Goal: Information Seeking & Learning: Compare options

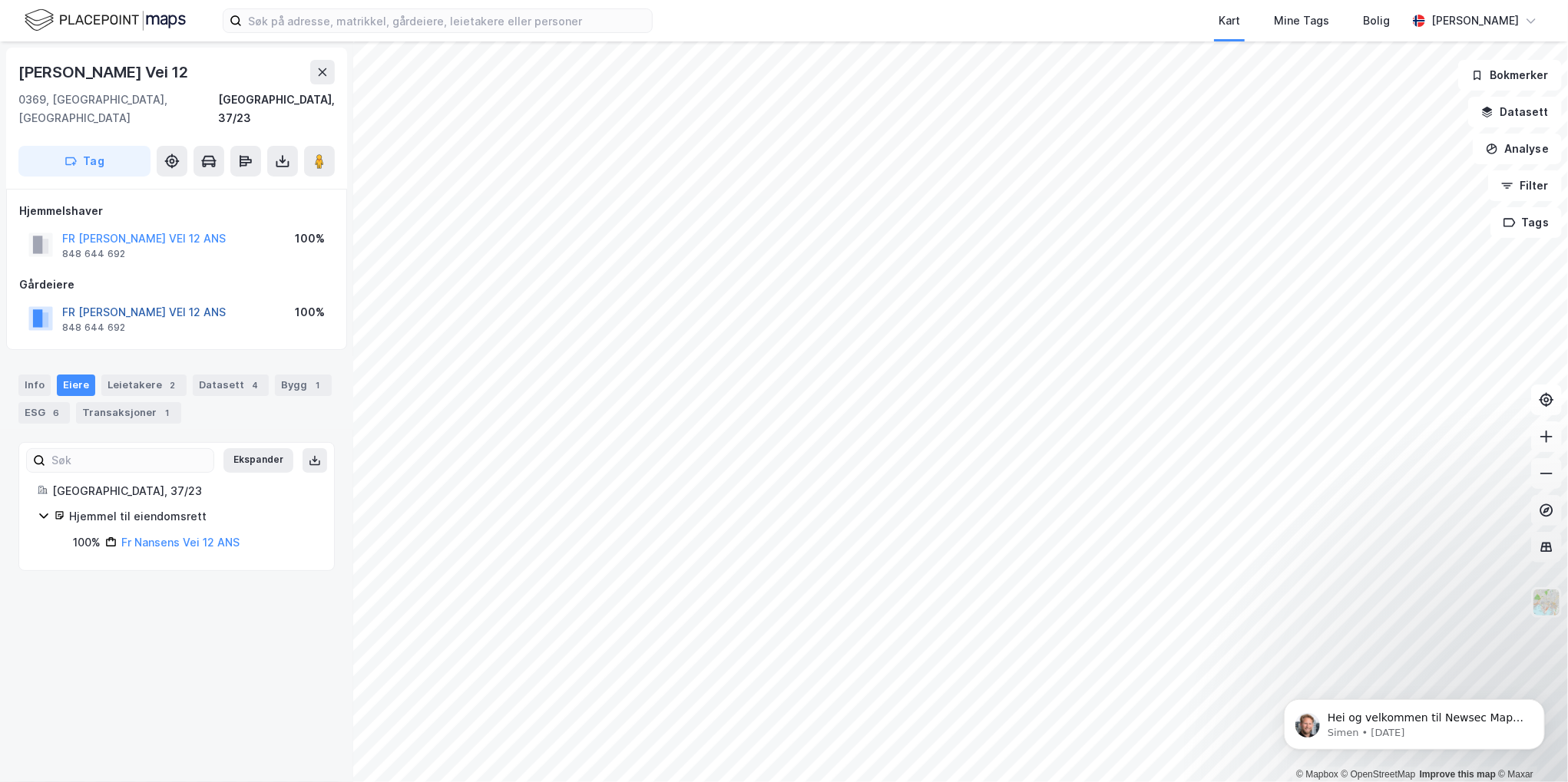
click at [0, 0] on button "FR [PERSON_NAME] VEI 12 ANS" at bounding box center [0, 0] width 0 height 0
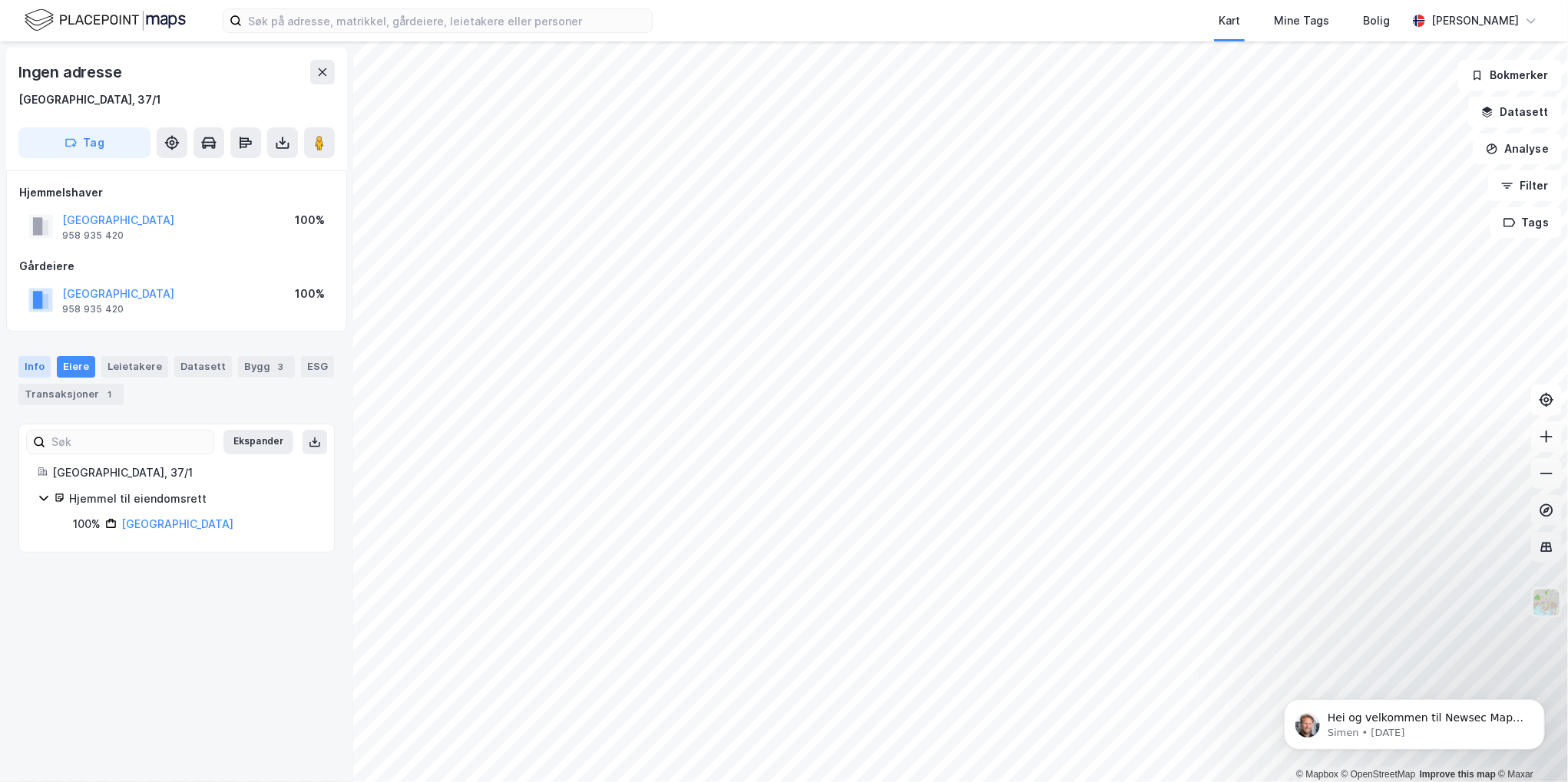
click at [32, 368] on div "Info" at bounding box center [34, 367] width 32 height 22
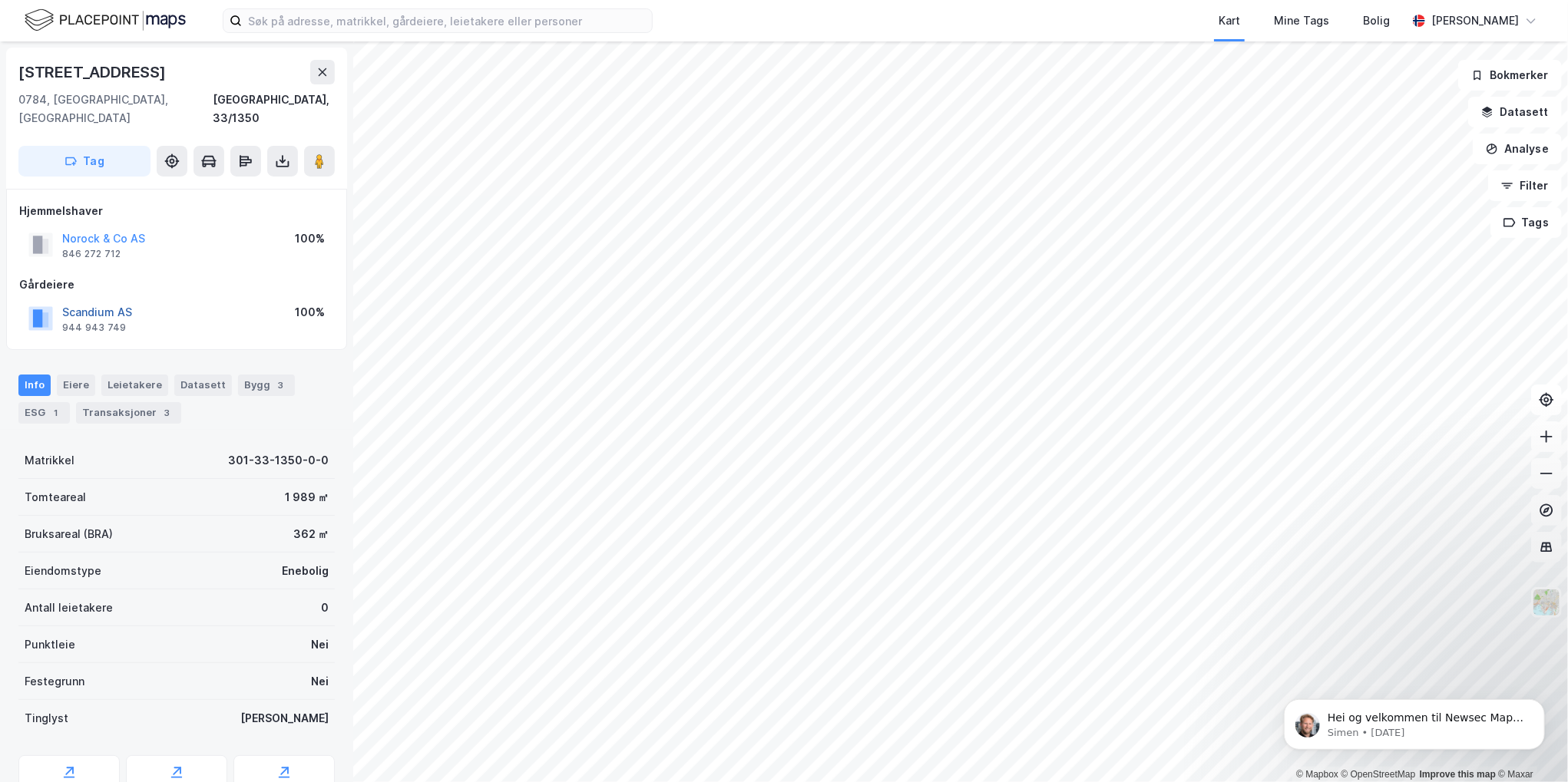
click at [0, 0] on button "Scandium AS" at bounding box center [0, 0] width 0 height 0
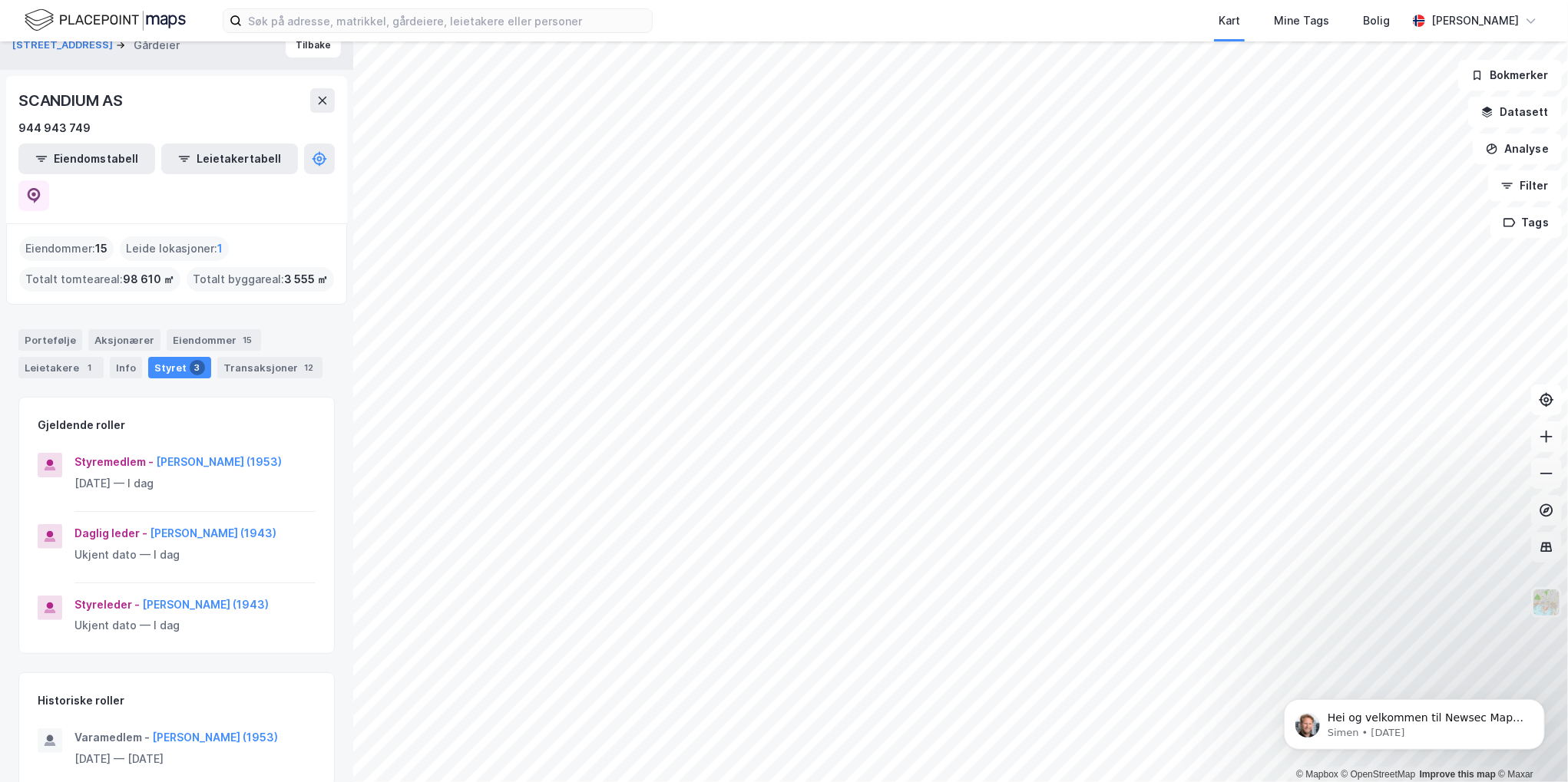
scroll to position [43, 0]
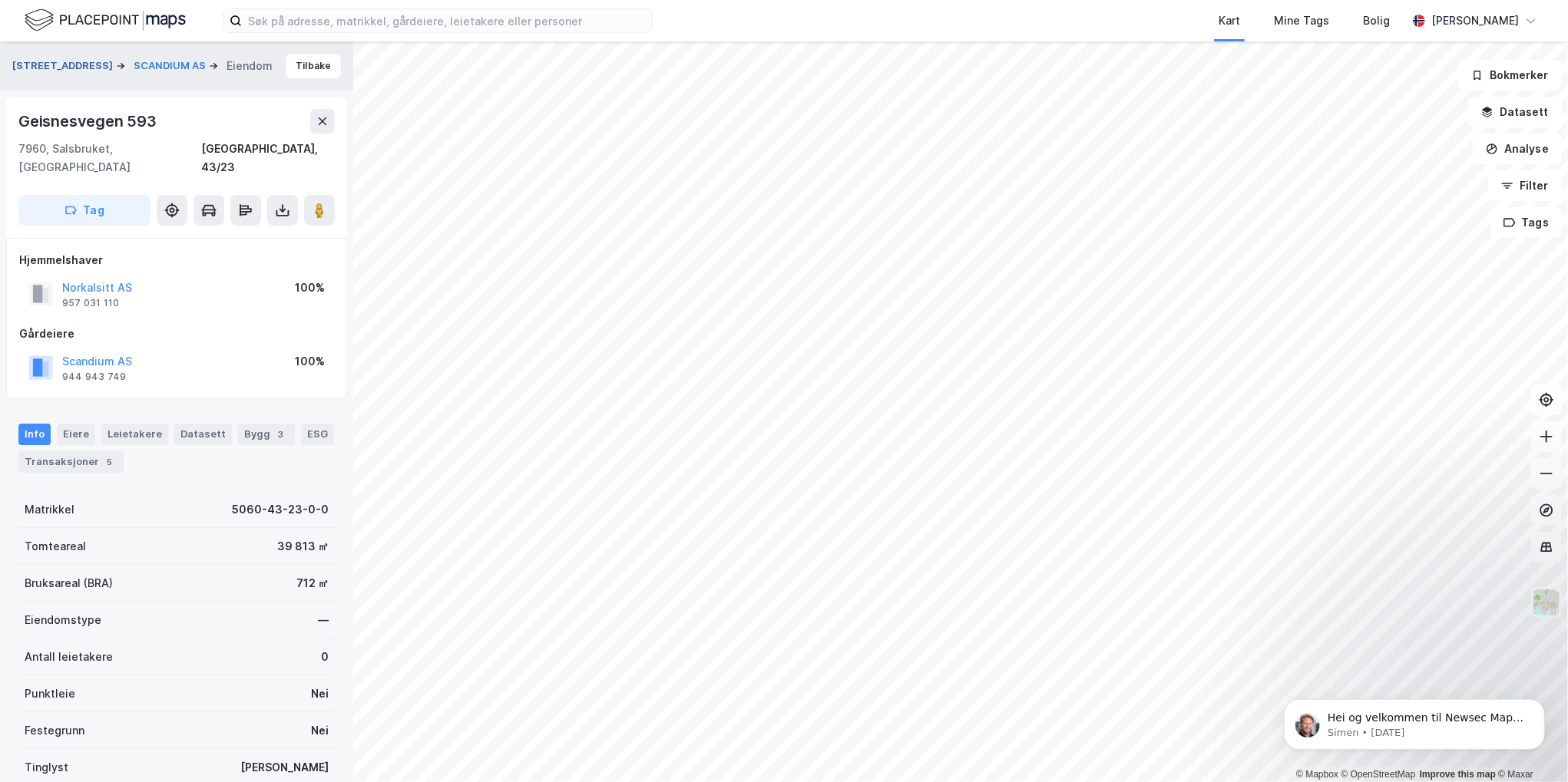
click at [92, 66] on button "[STREET_ADDRESS]" at bounding box center [64, 67] width 103 height 16
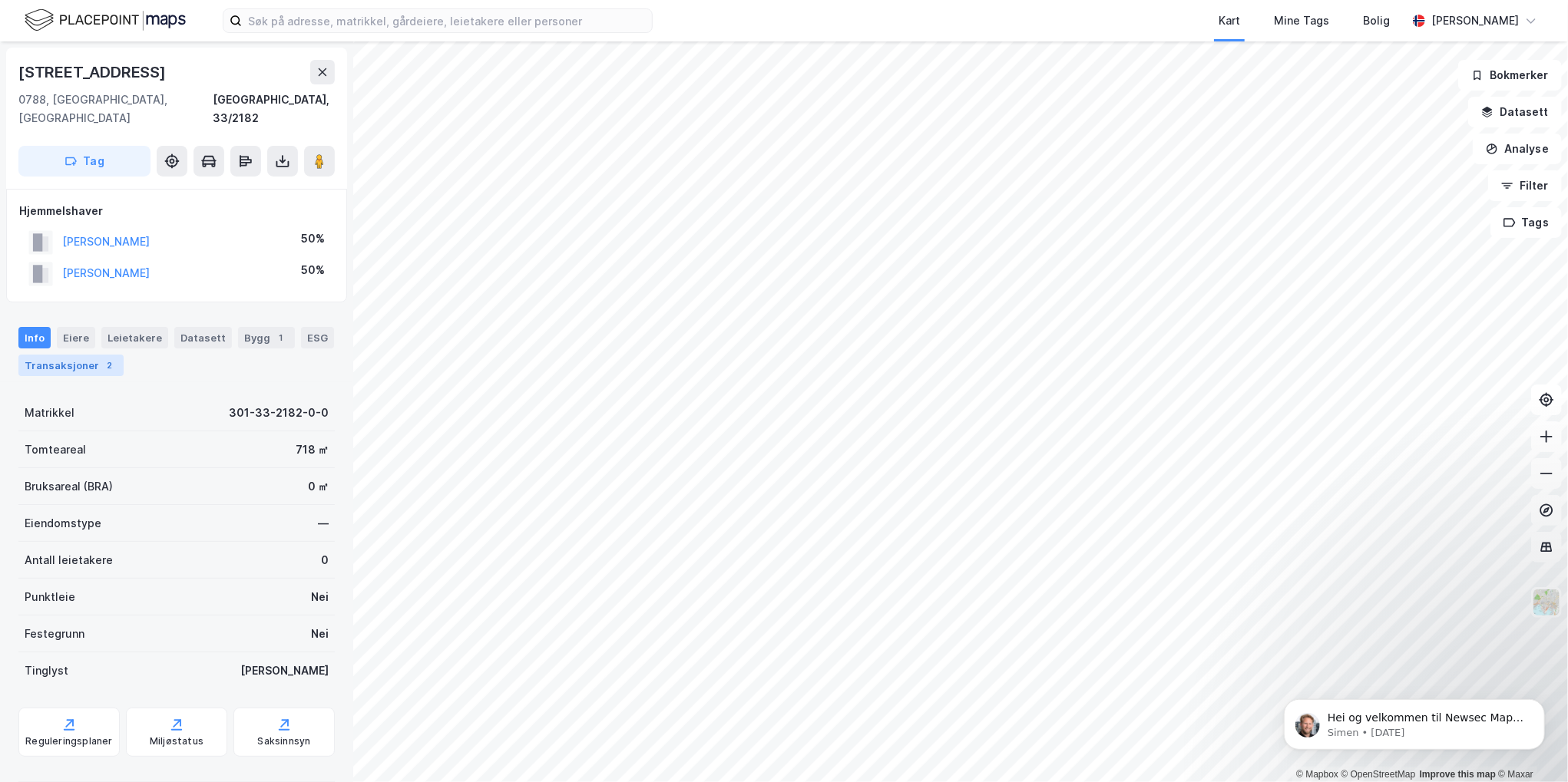
click at [56, 355] on div "Transaksjoner 2" at bounding box center [71, 365] width 105 height 22
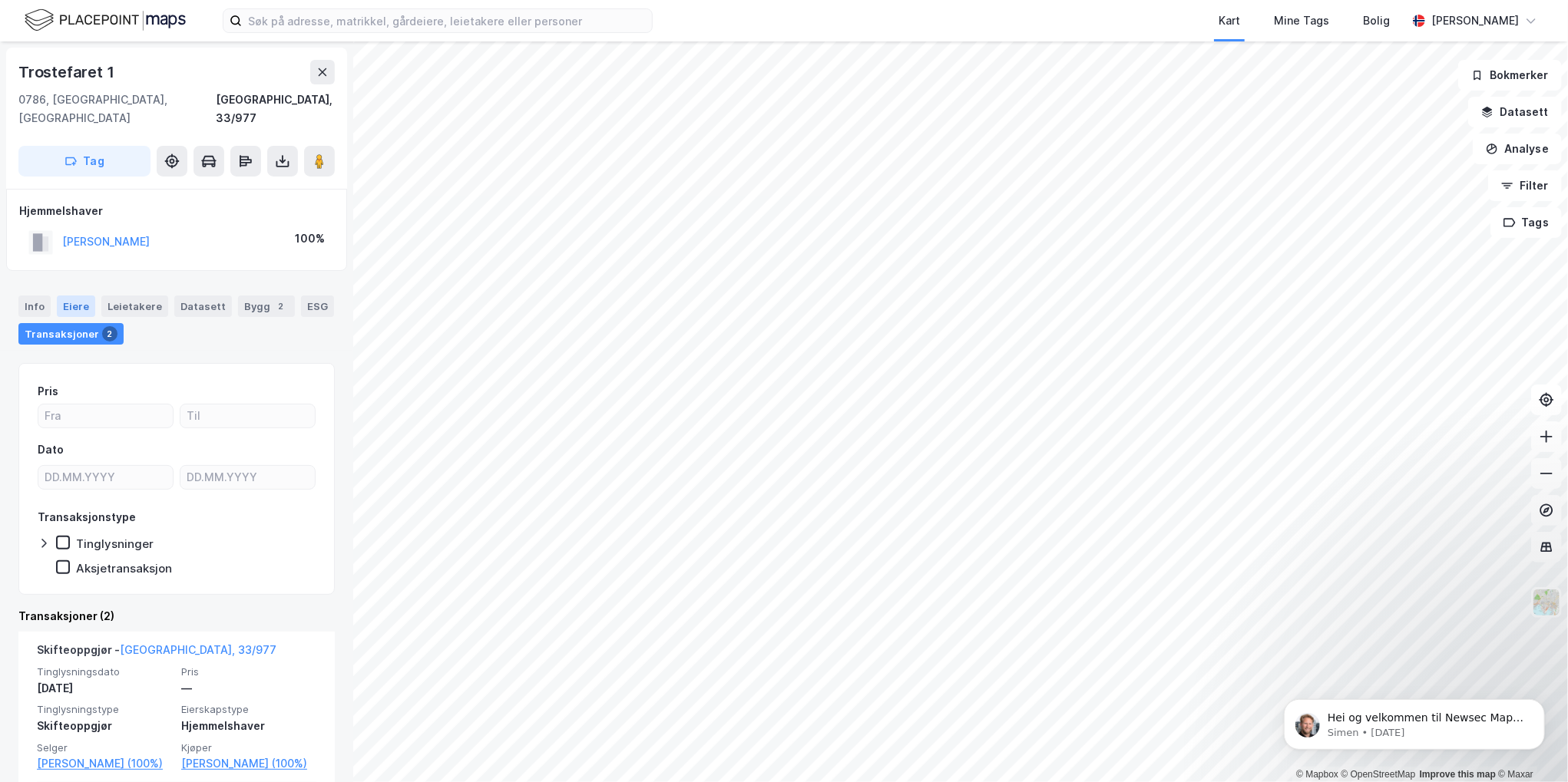
click at [67, 296] on div "Eiere" at bounding box center [76, 306] width 39 height 22
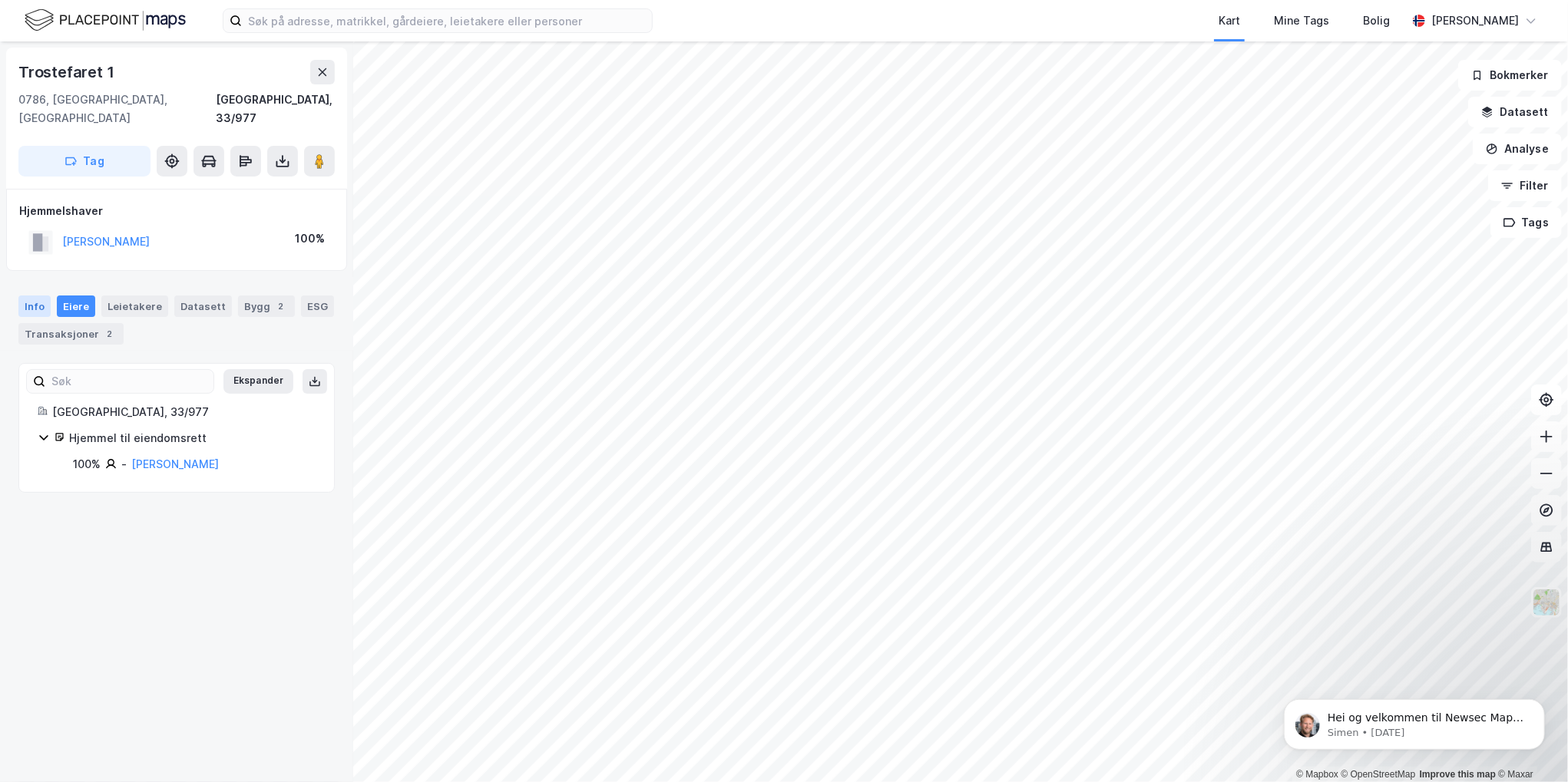
click at [35, 296] on div "Info" at bounding box center [34, 306] width 32 height 22
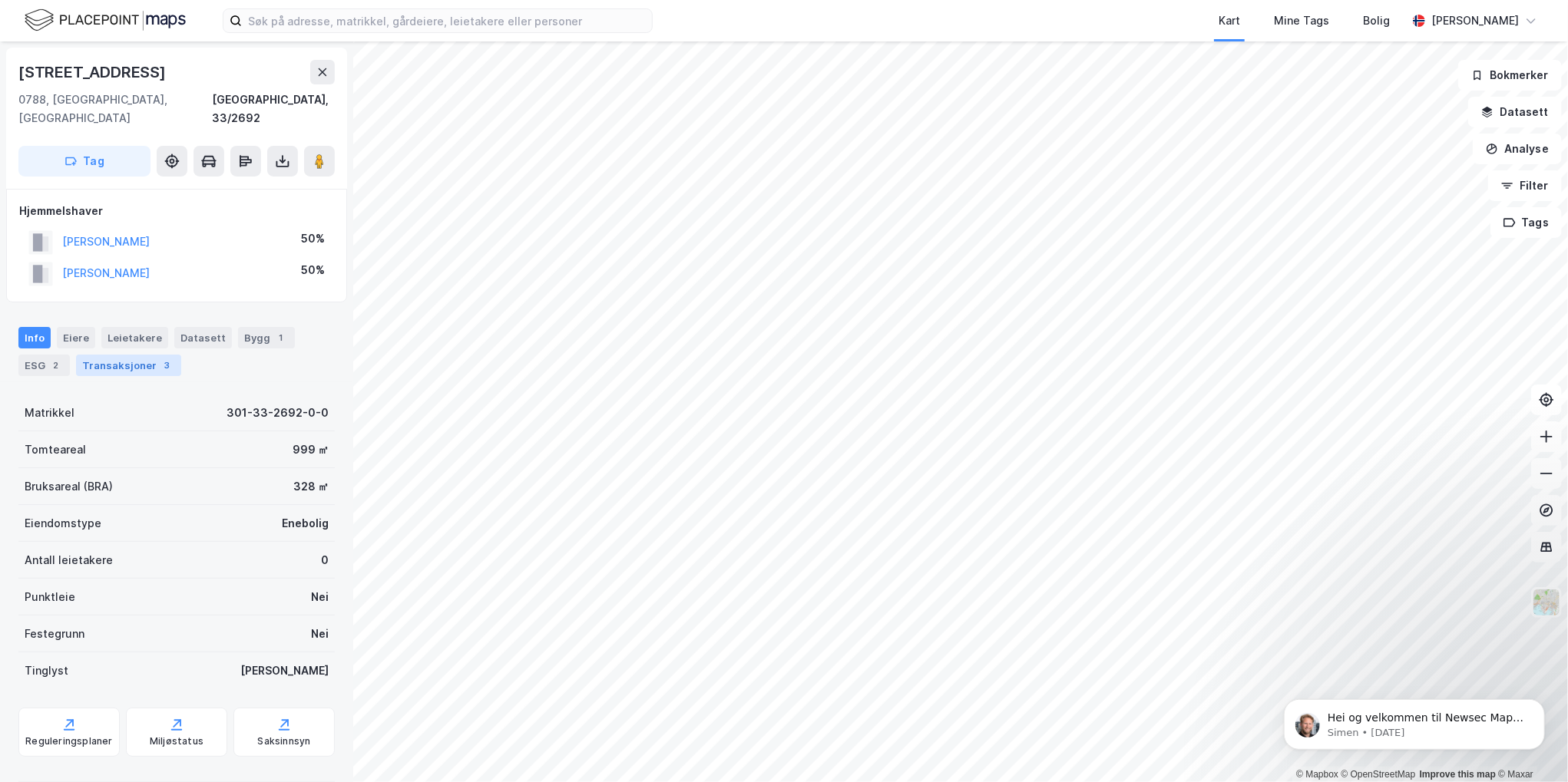
click at [119, 355] on div "Transaksjoner 3" at bounding box center [129, 365] width 105 height 22
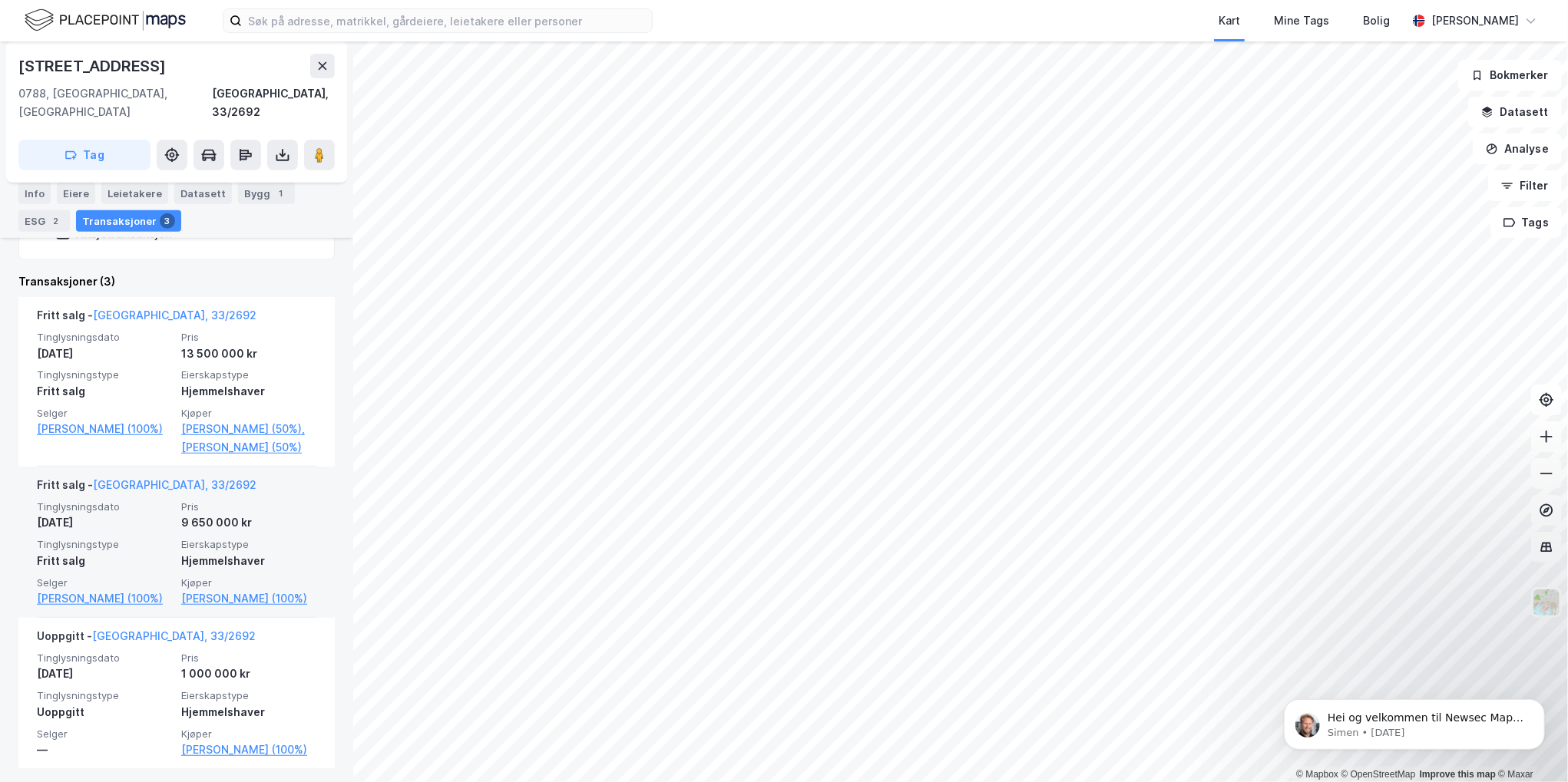
scroll to position [370, 0]
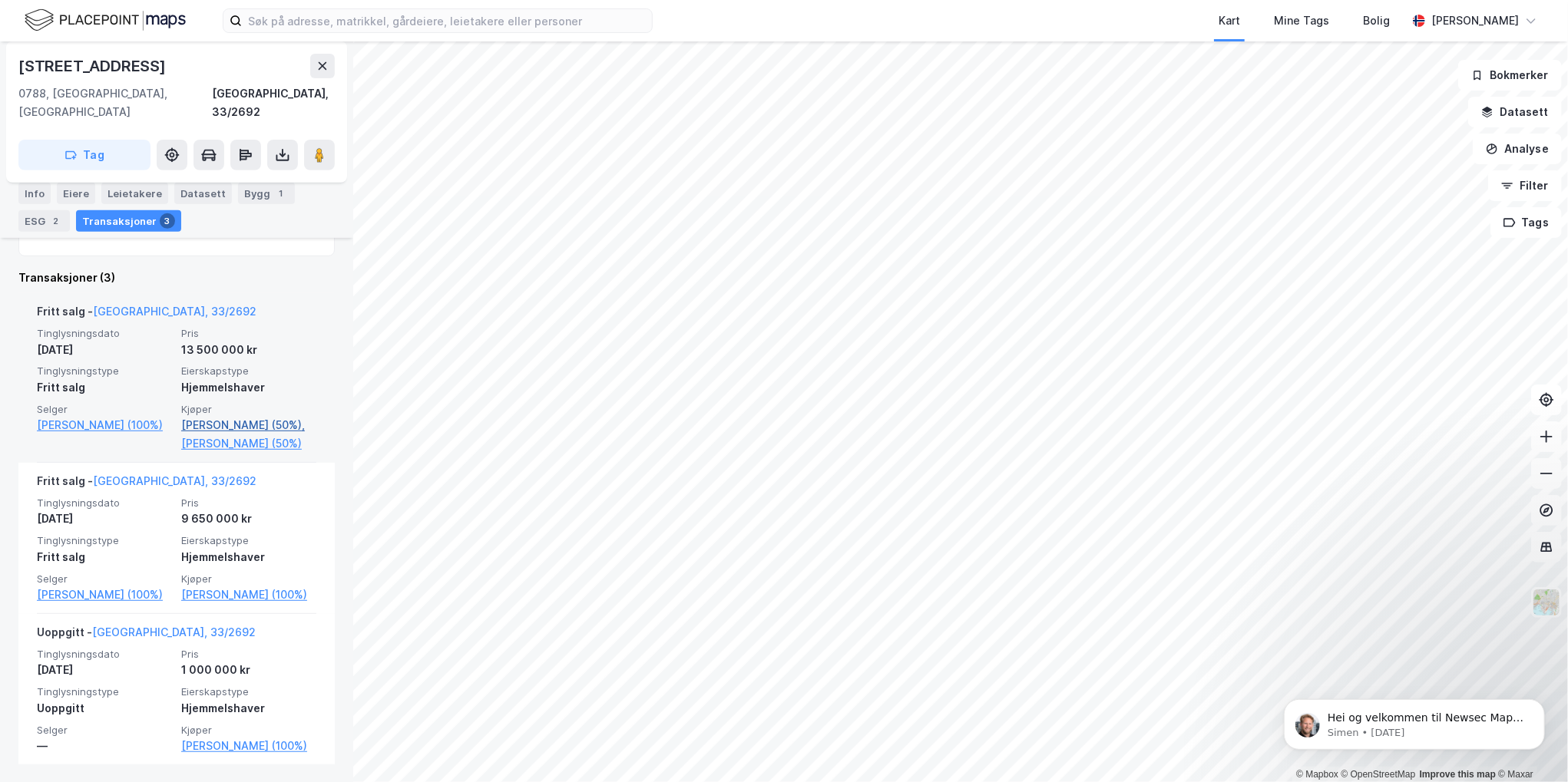
click at [206, 416] on link "[PERSON_NAME] (50%)," at bounding box center [249, 425] width 135 height 18
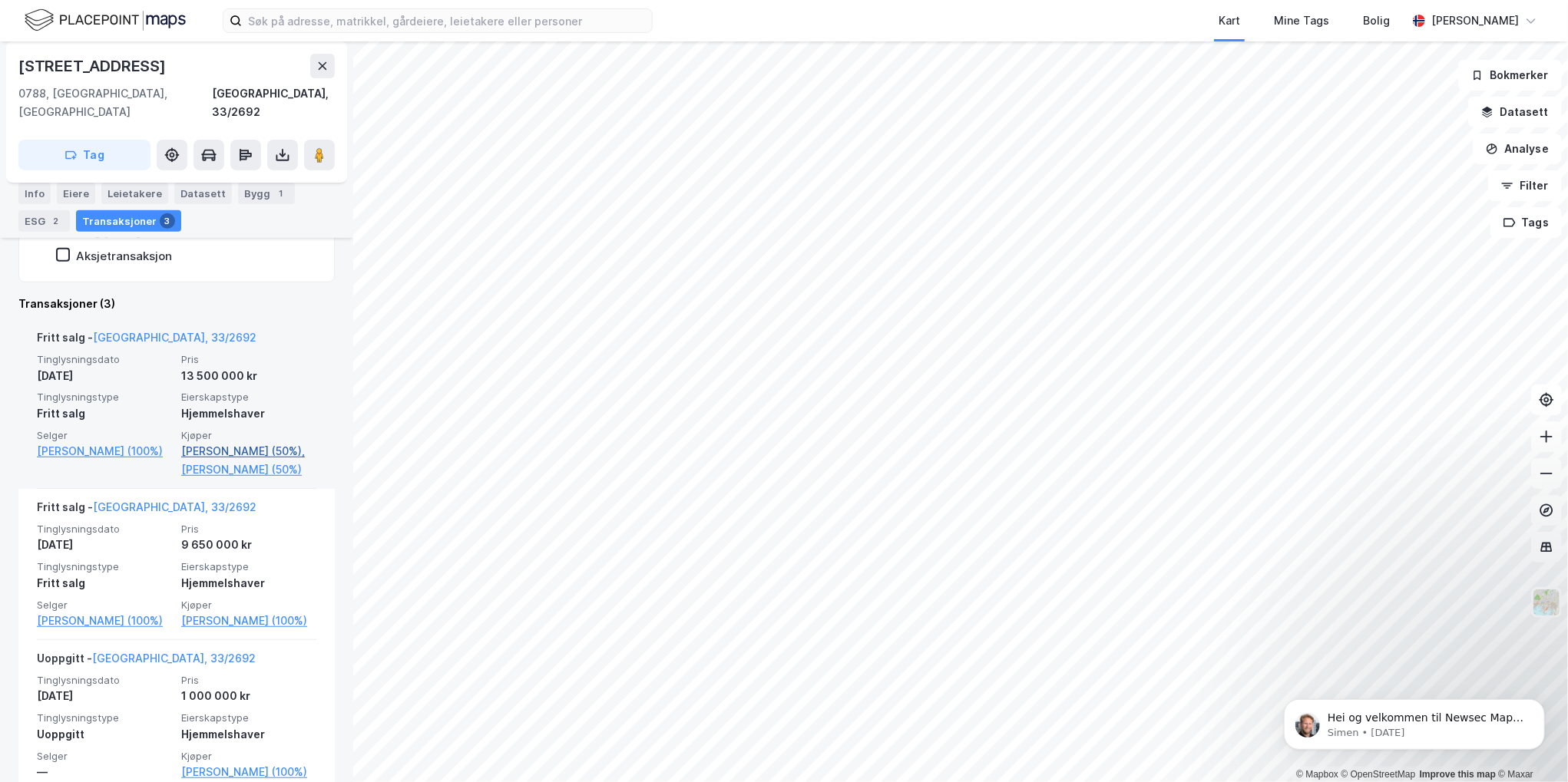
scroll to position [370, 0]
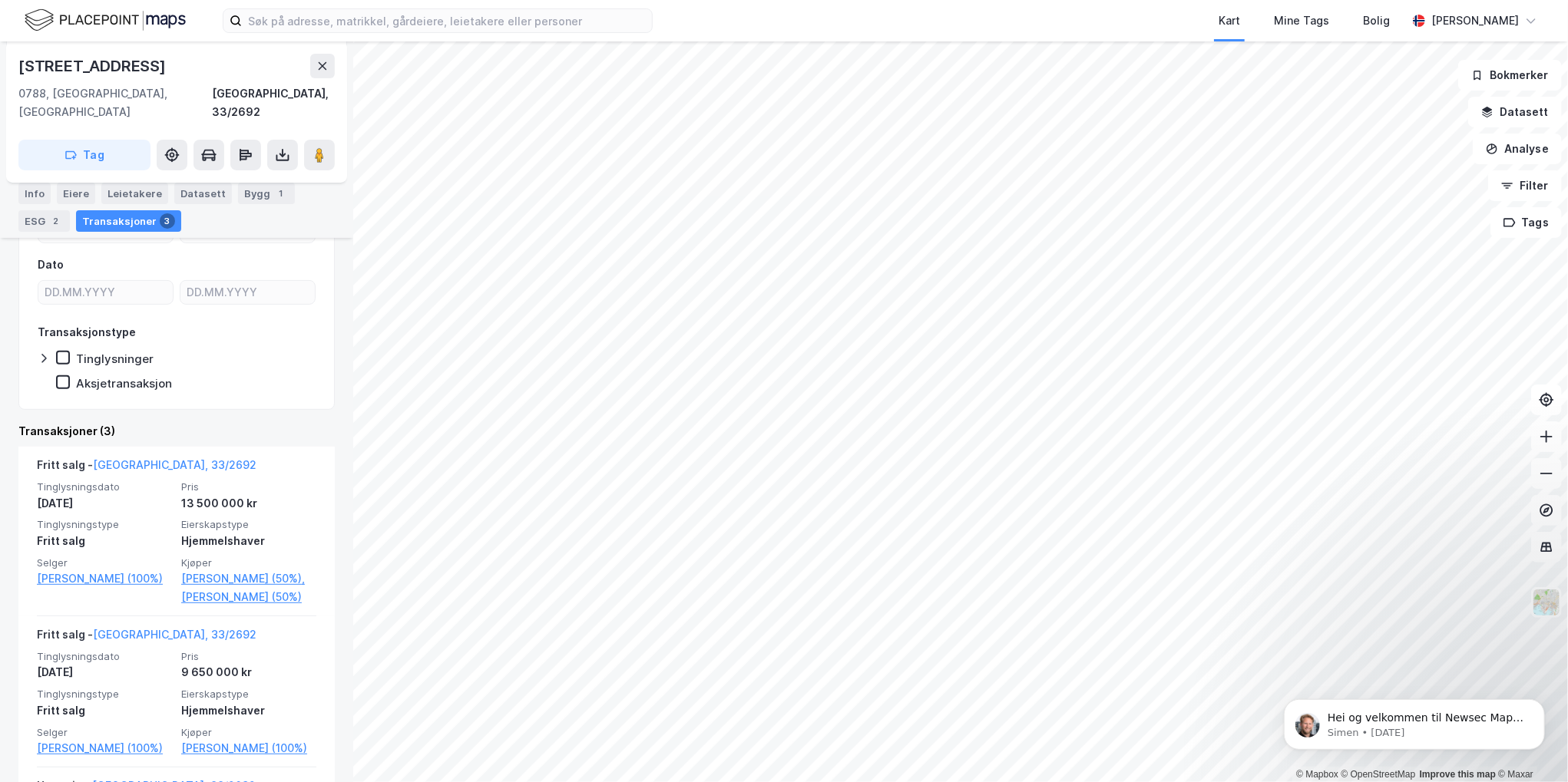
click at [34, 193] on div "Info" at bounding box center [34, 194] width 32 height 22
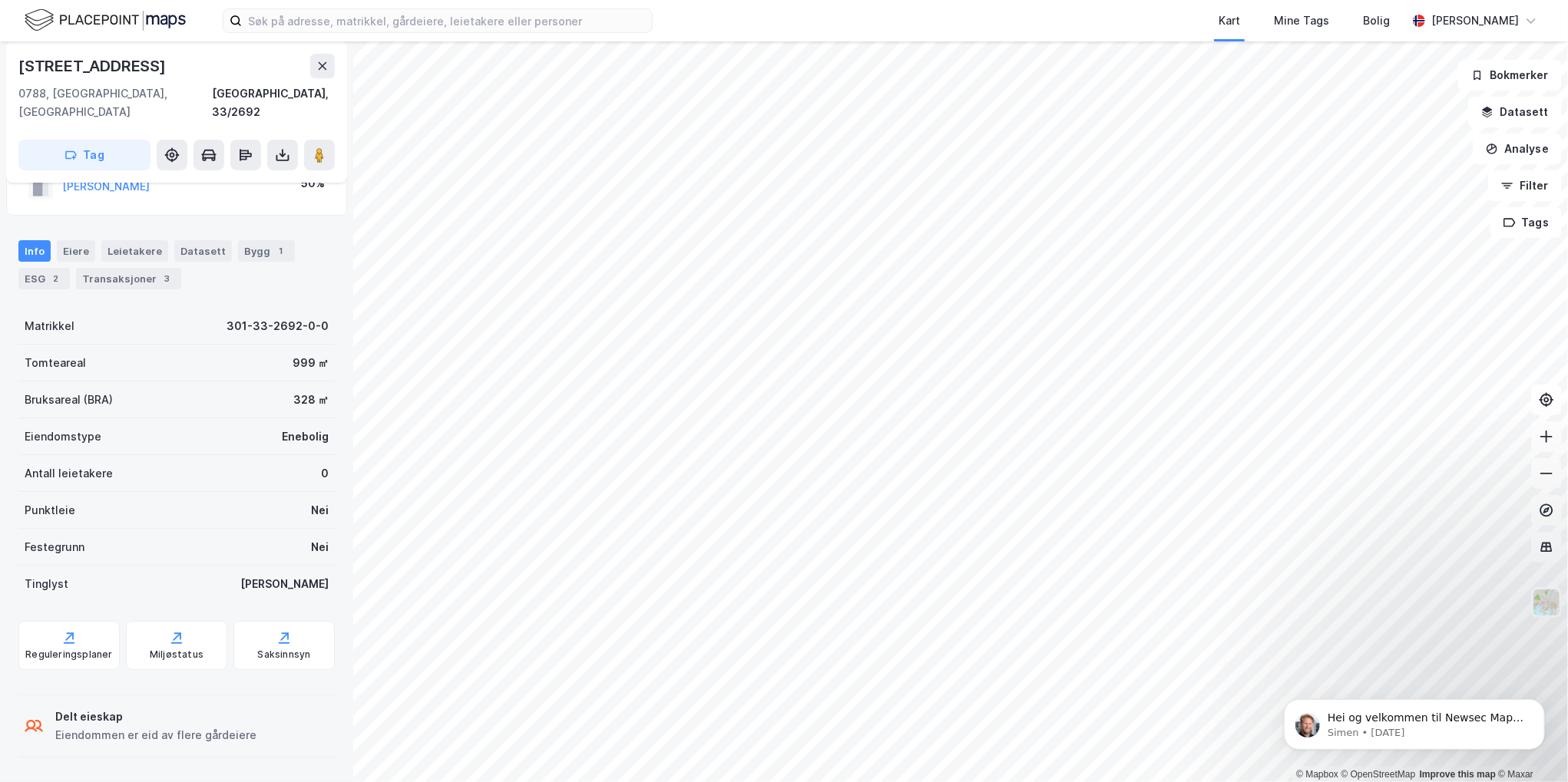
scroll to position [67, 0]
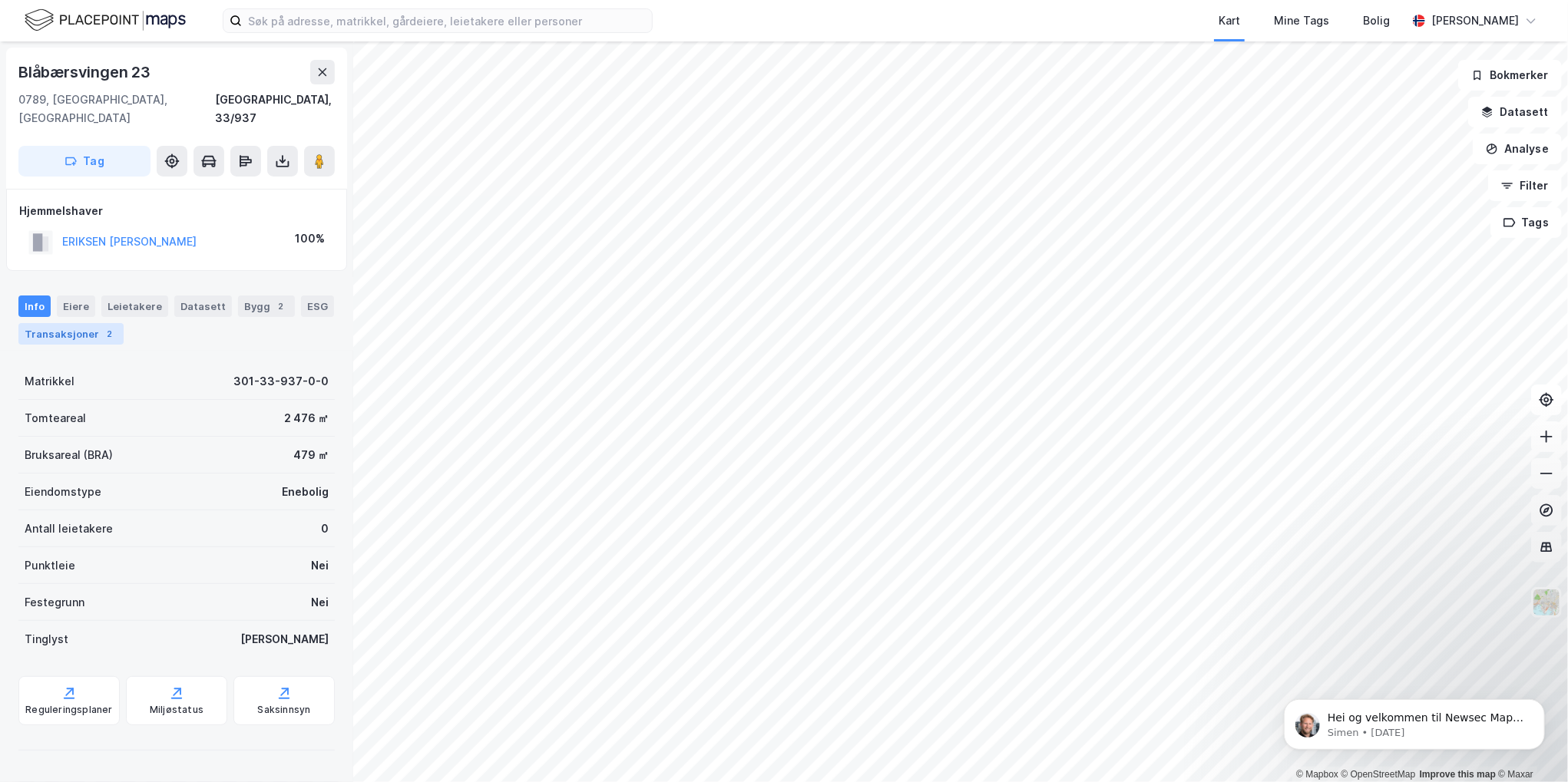
click at [80, 323] on div "Transaksjoner 2" at bounding box center [71, 334] width 105 height 22
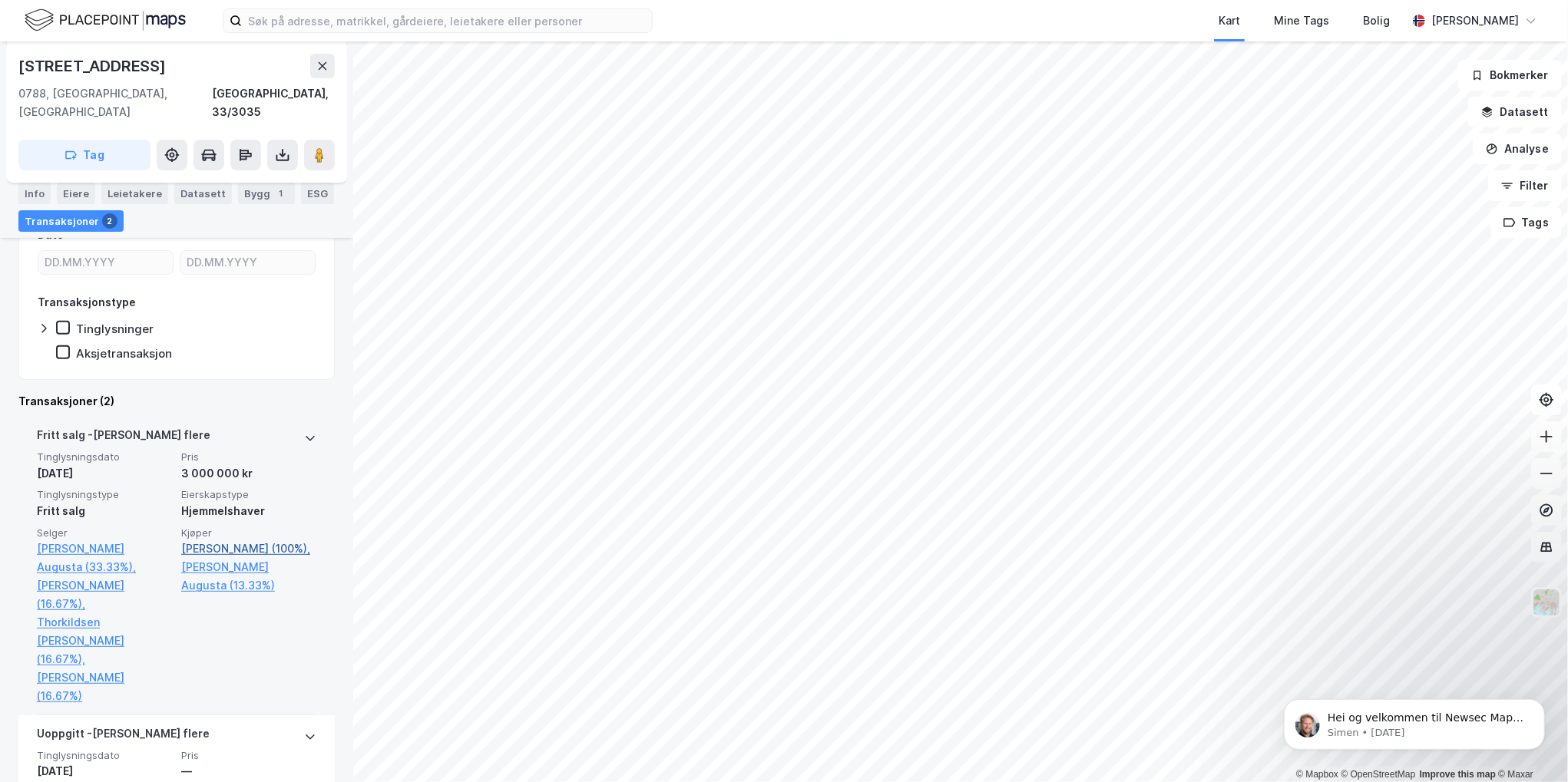
scroll to position [230, 0]
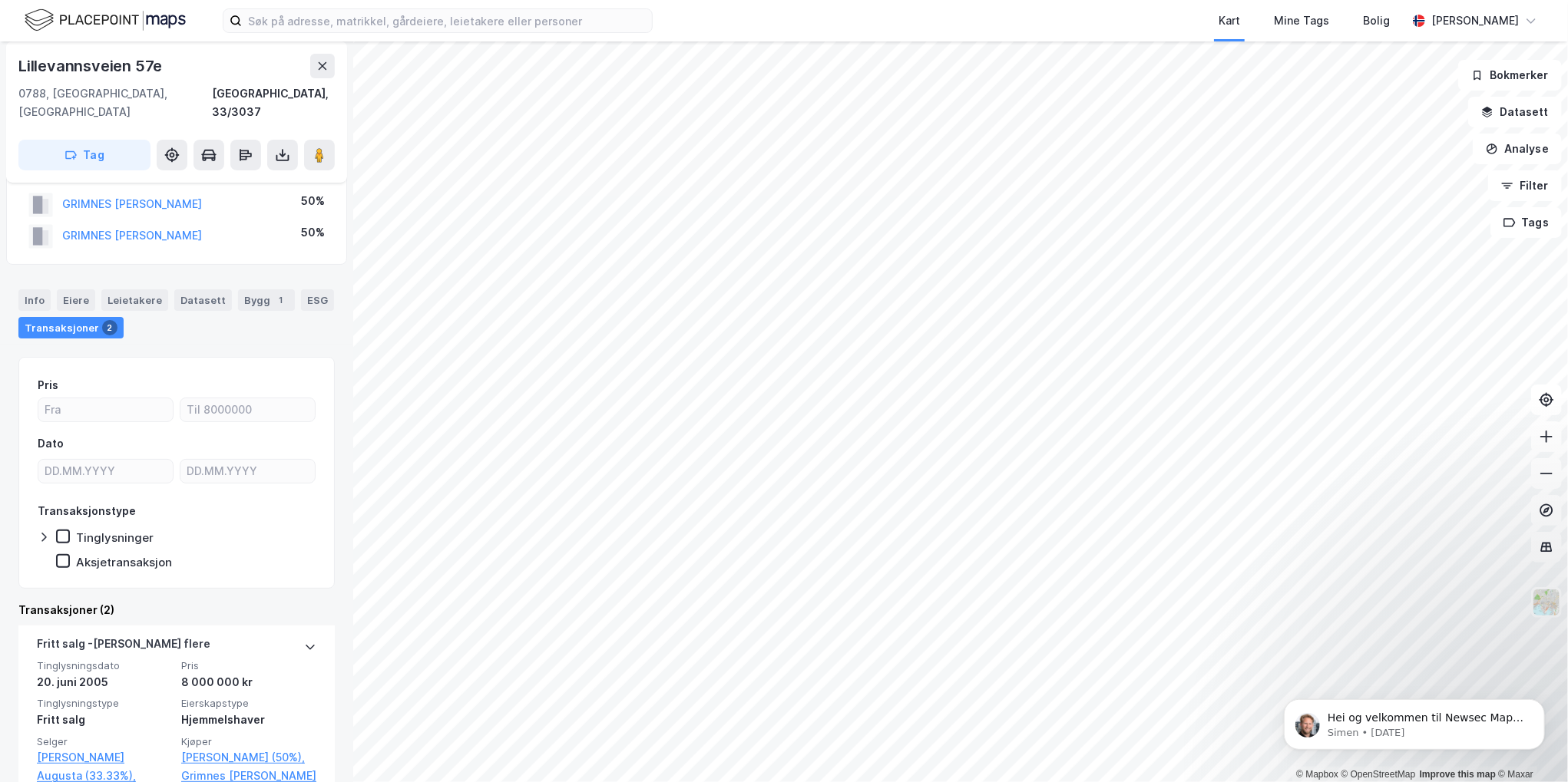
scroll to position [77, 0]
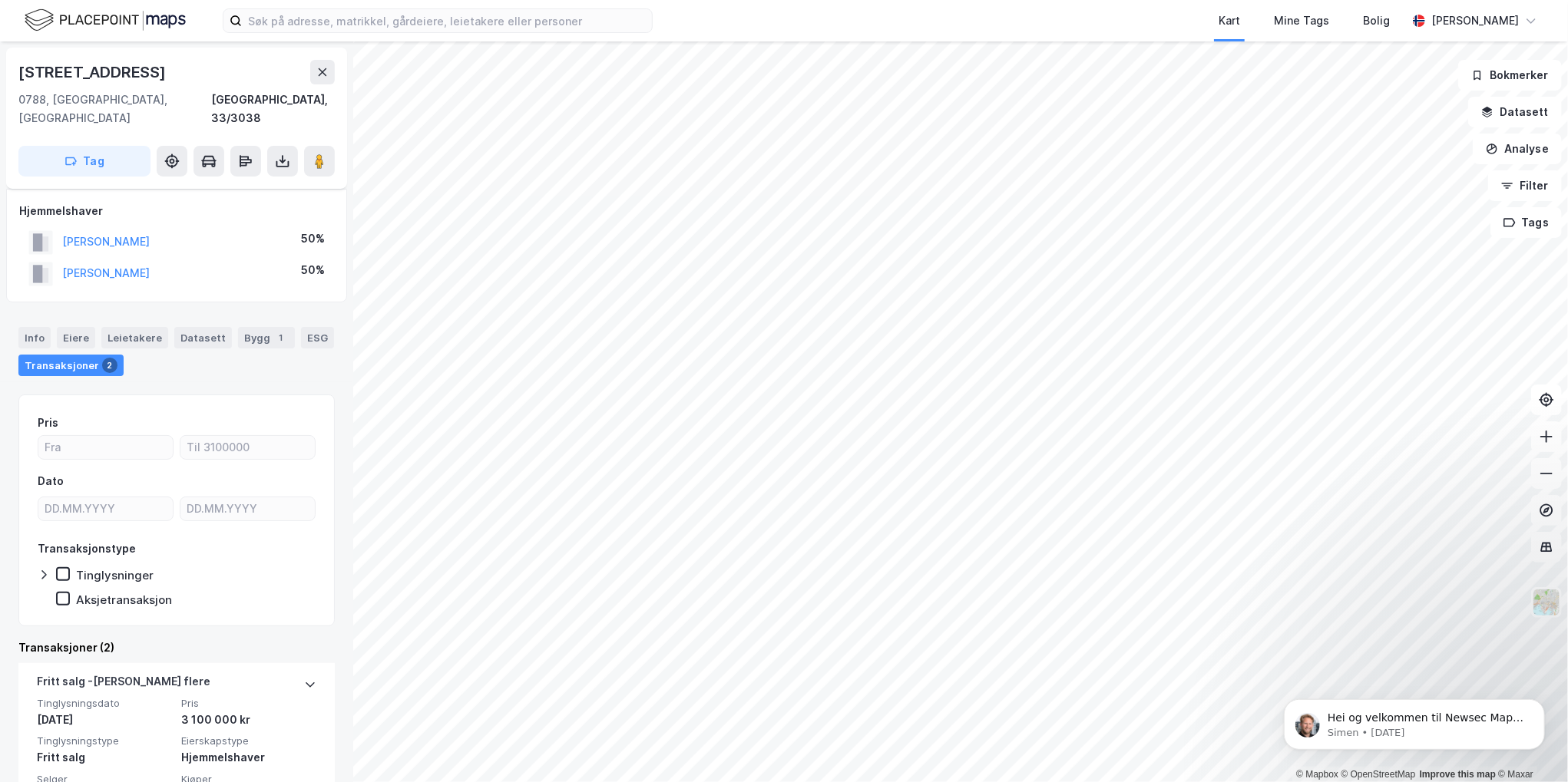
scroll to position [153, 0]
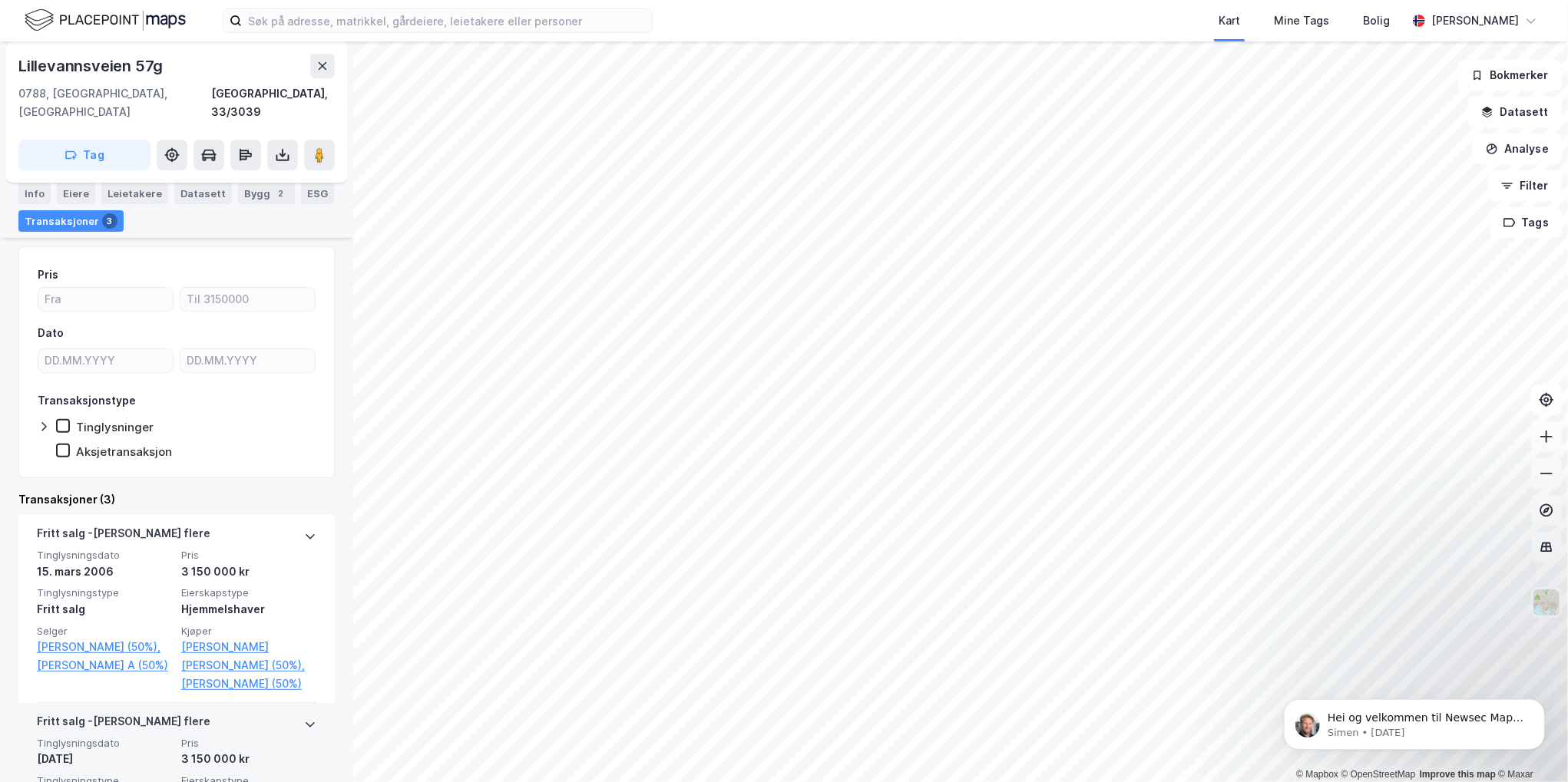
scroll to position [384, 0]
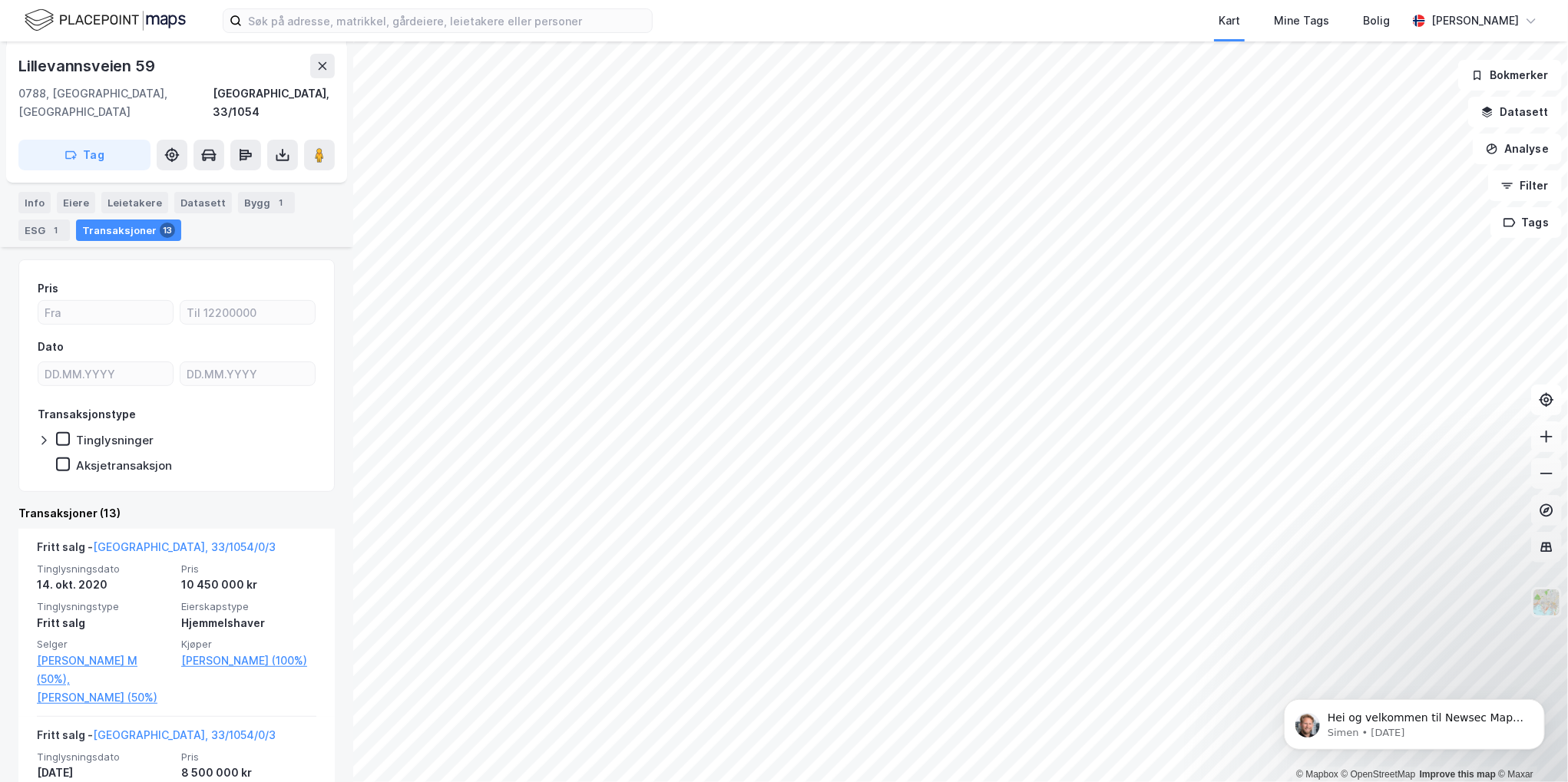
scroll to position [461, 0]
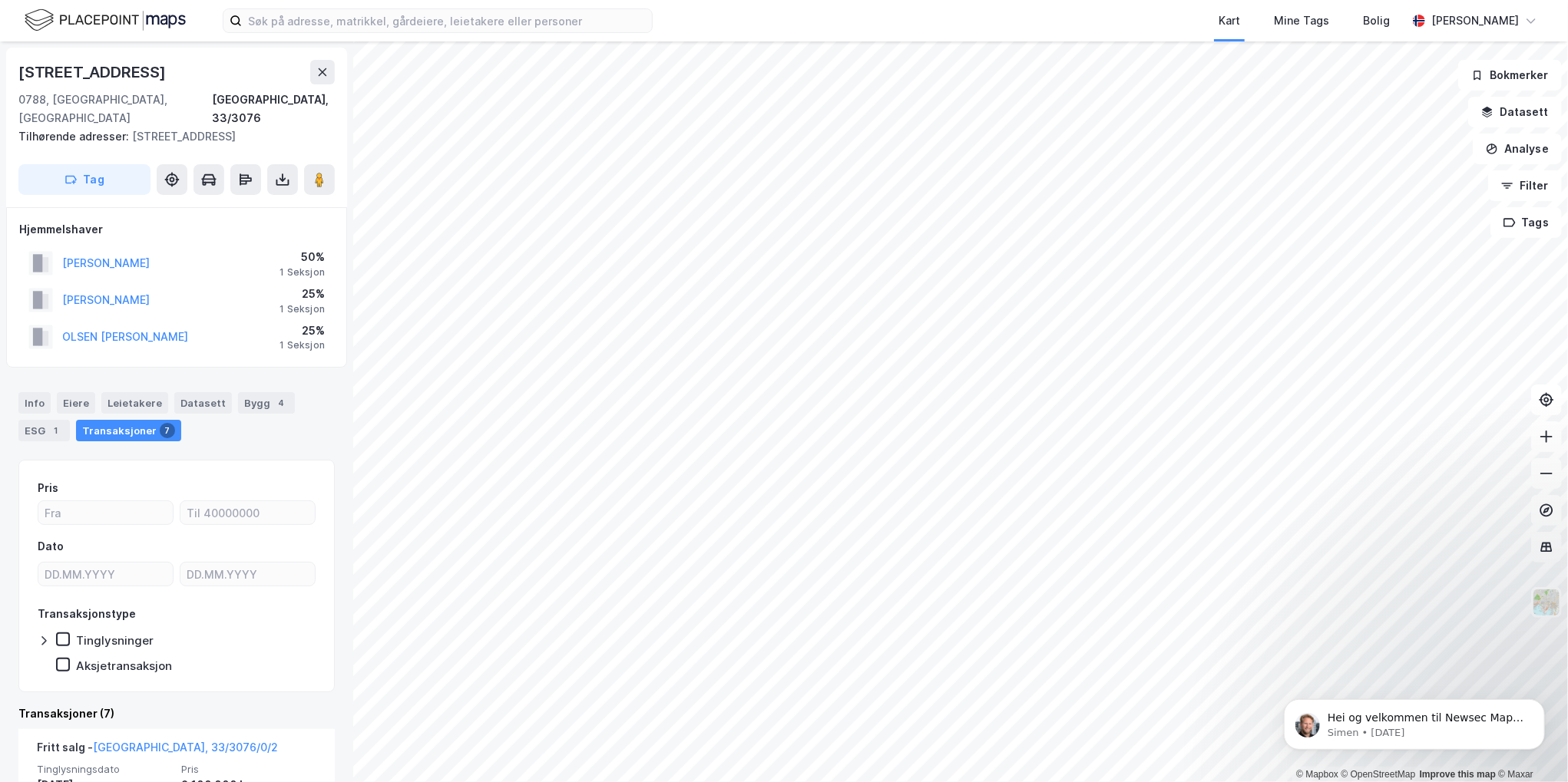
click at [618, 781] on html "Kart Mine Tags Bolig [PERSON_NAME] © Mapbox © OpenStreetMap Improve this map © …" at bounding box center [784, 391] width 1568 height 782
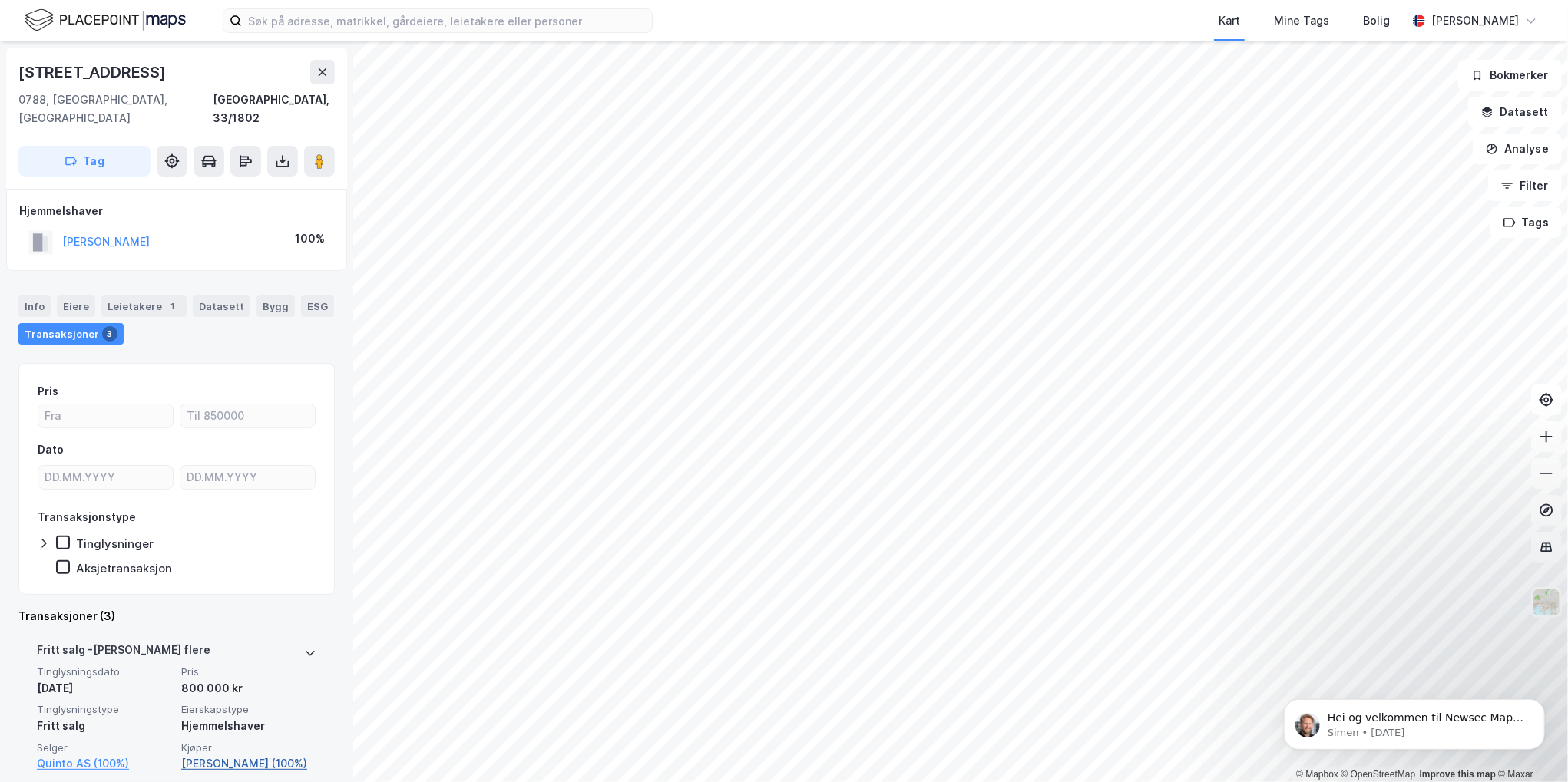
click at [215, 755] on link "[PERSON_NAME] (100%)" at bounding box center [249, 764] width 135 height 18
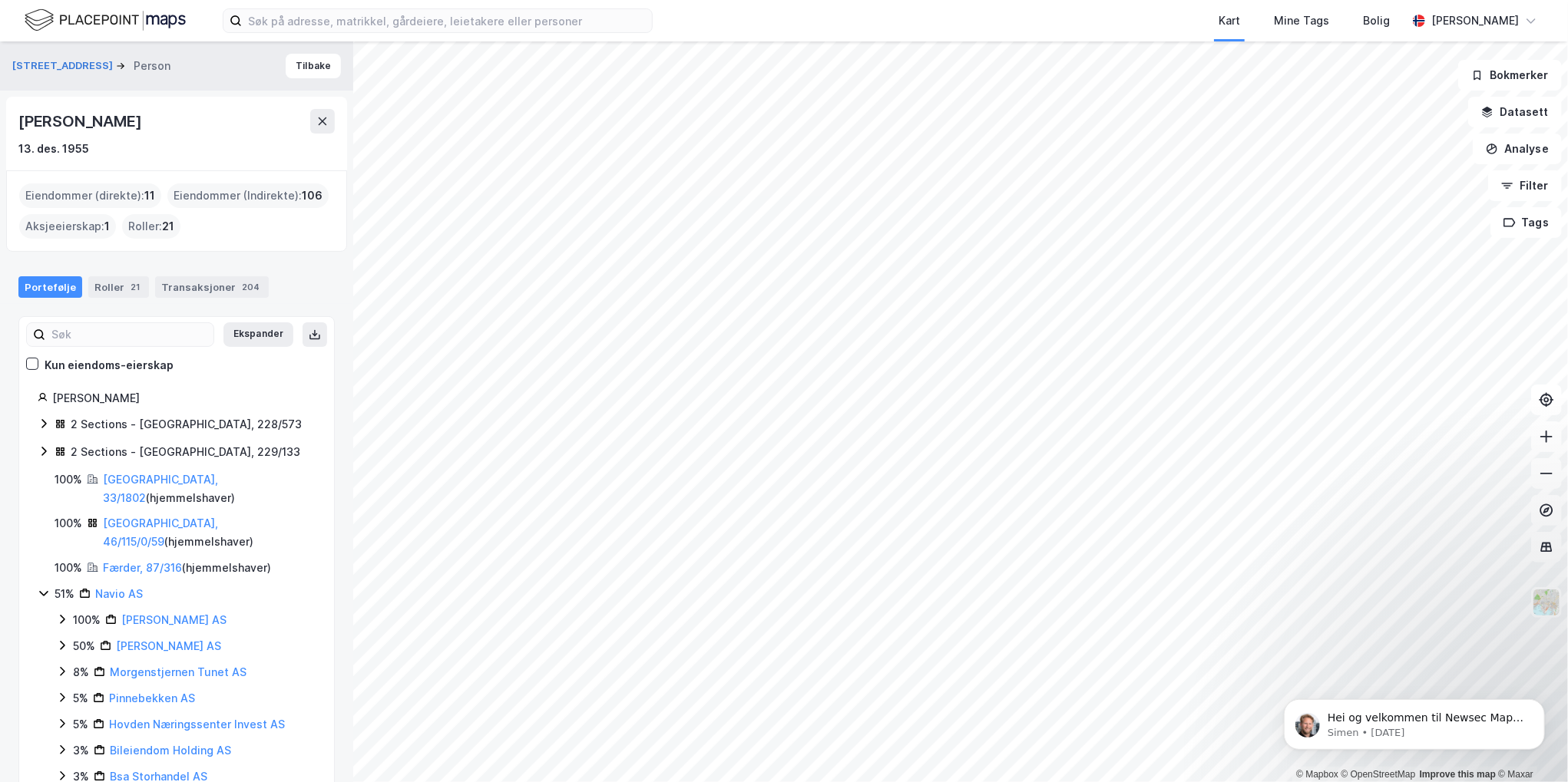
click at [1047, 781] on html "Kart Mine Tags Bolig [PERSON_NAME] © Mapbox © OpenStreetMap Improve this map © …" at bounding box center [784, 391] width 1568 height 782
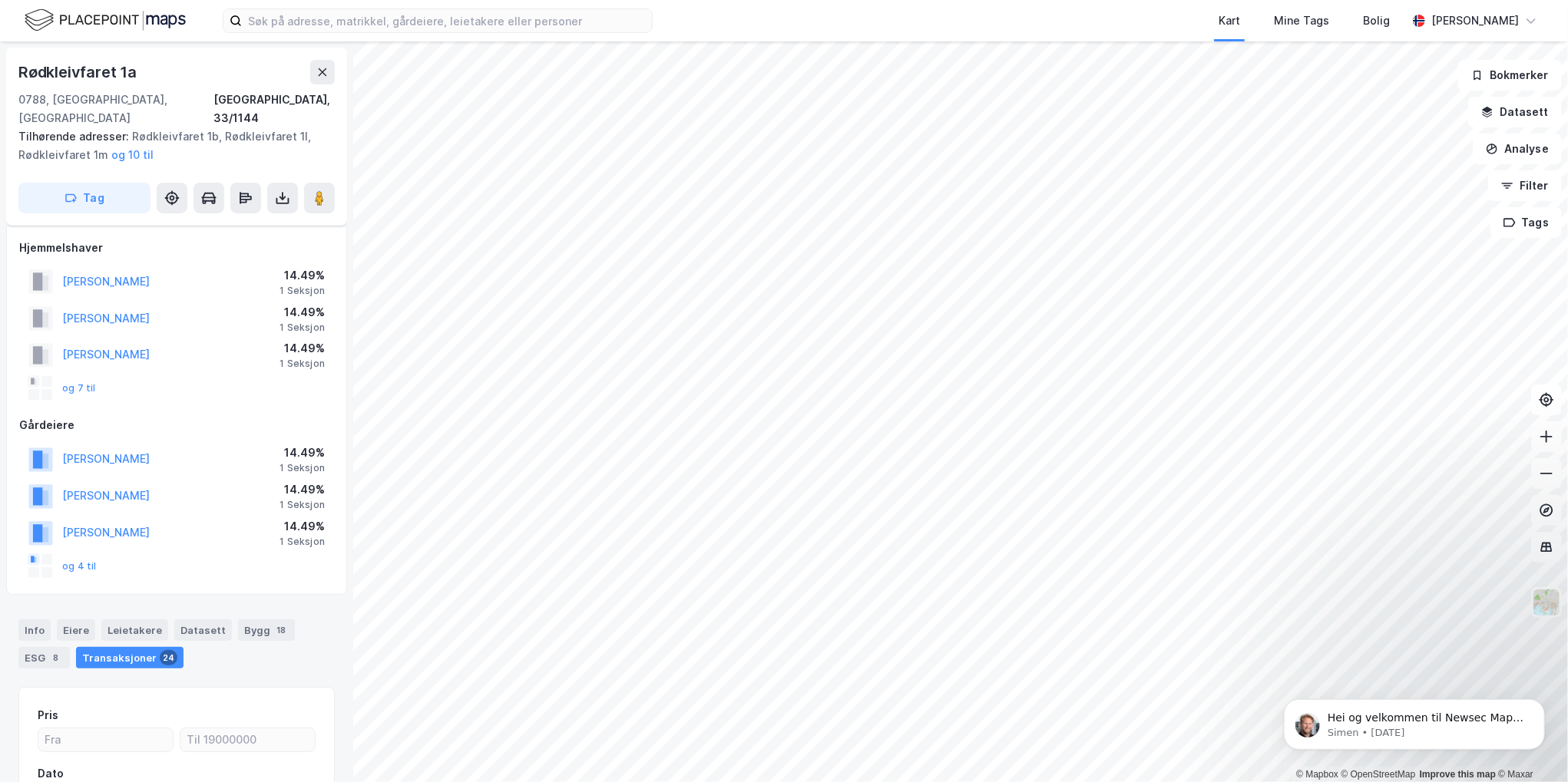
scroll to position [173, 0]
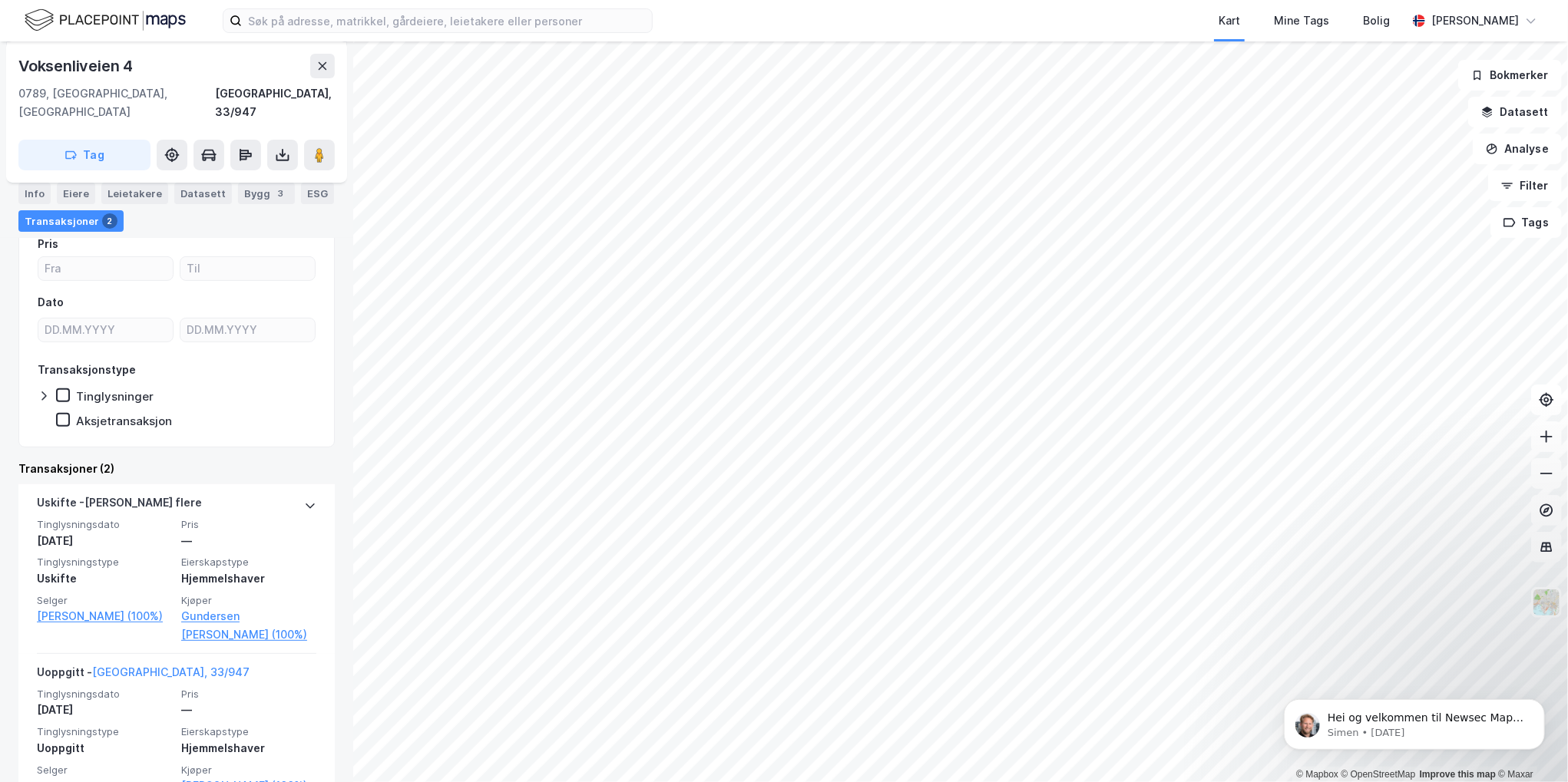
scroll to position [187, 0]
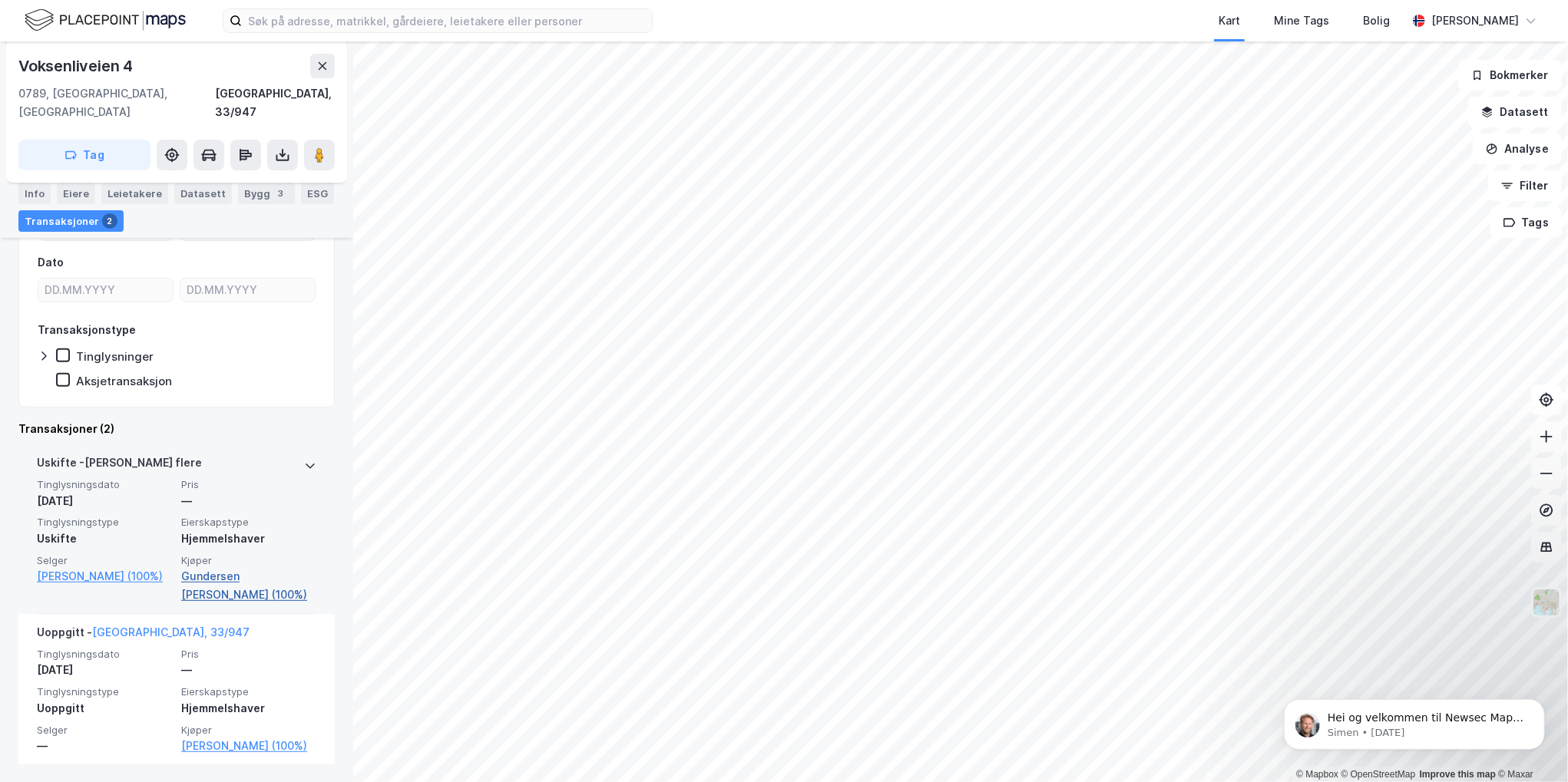
click at [203, 567] on link "Gundersen [PERSON_NAME] (100%)" at bounding box center [249, 586] width 135 height 37
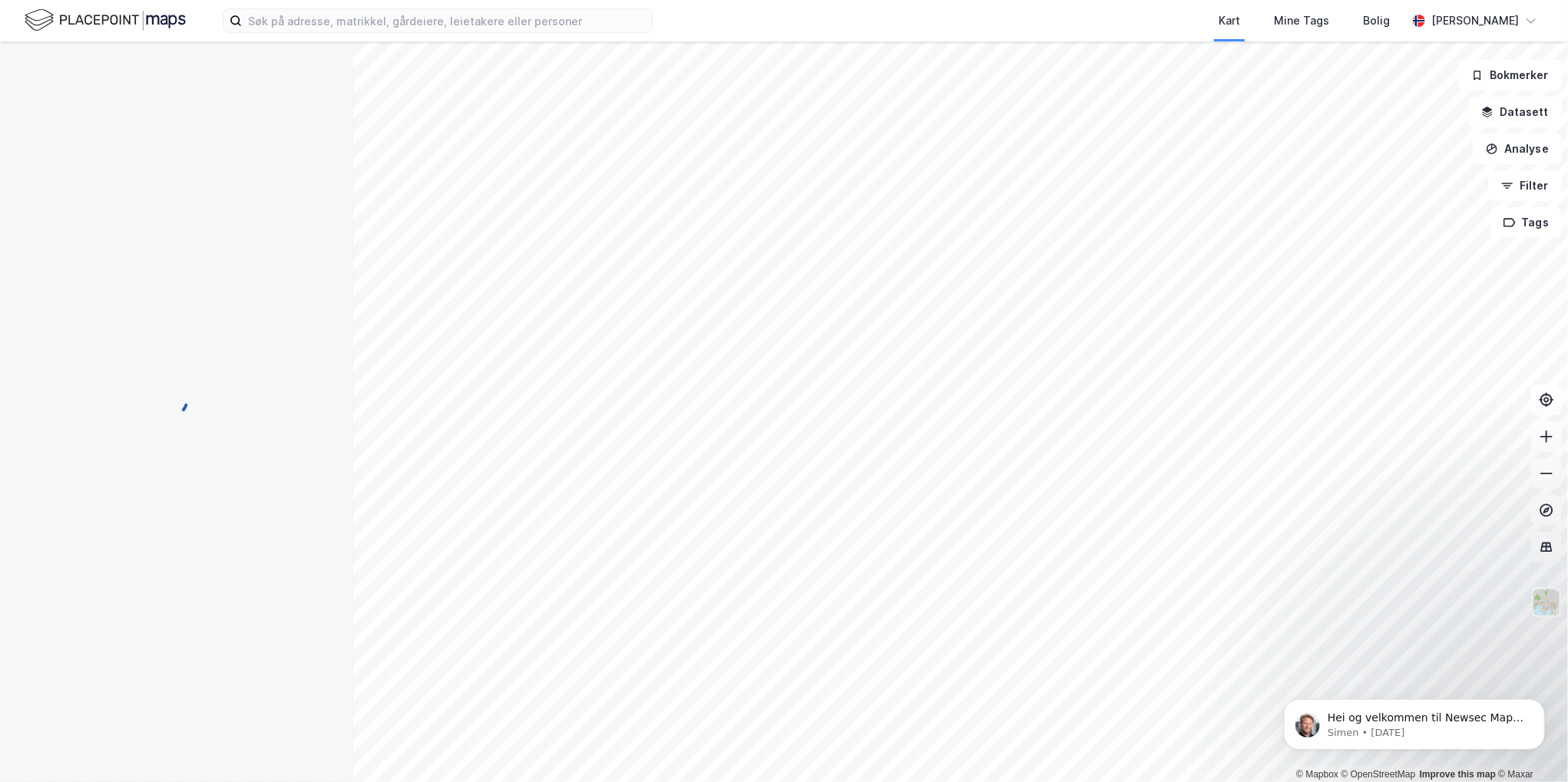
scroll to position [1, 0]
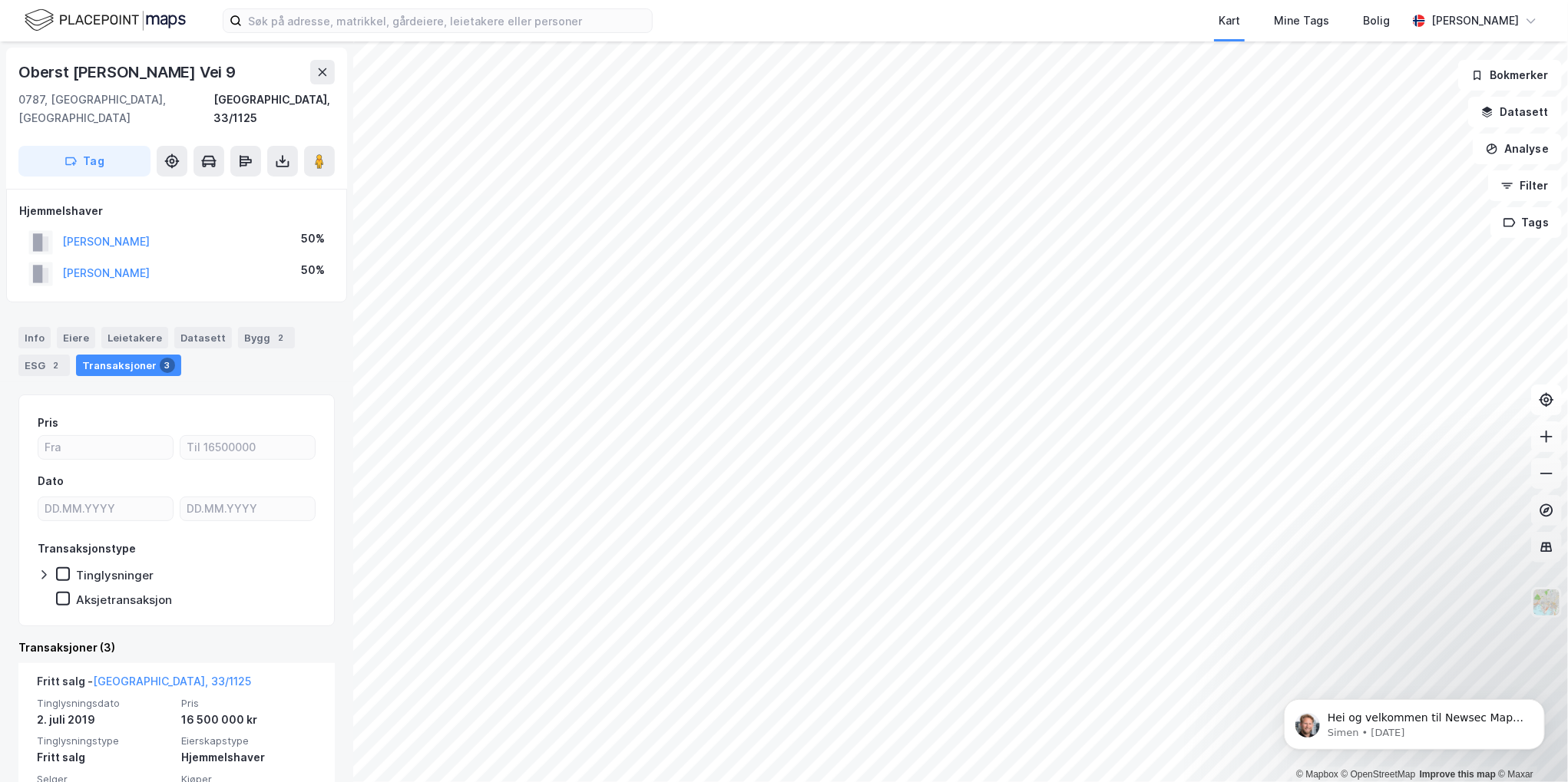
scroll to position [77, 0]
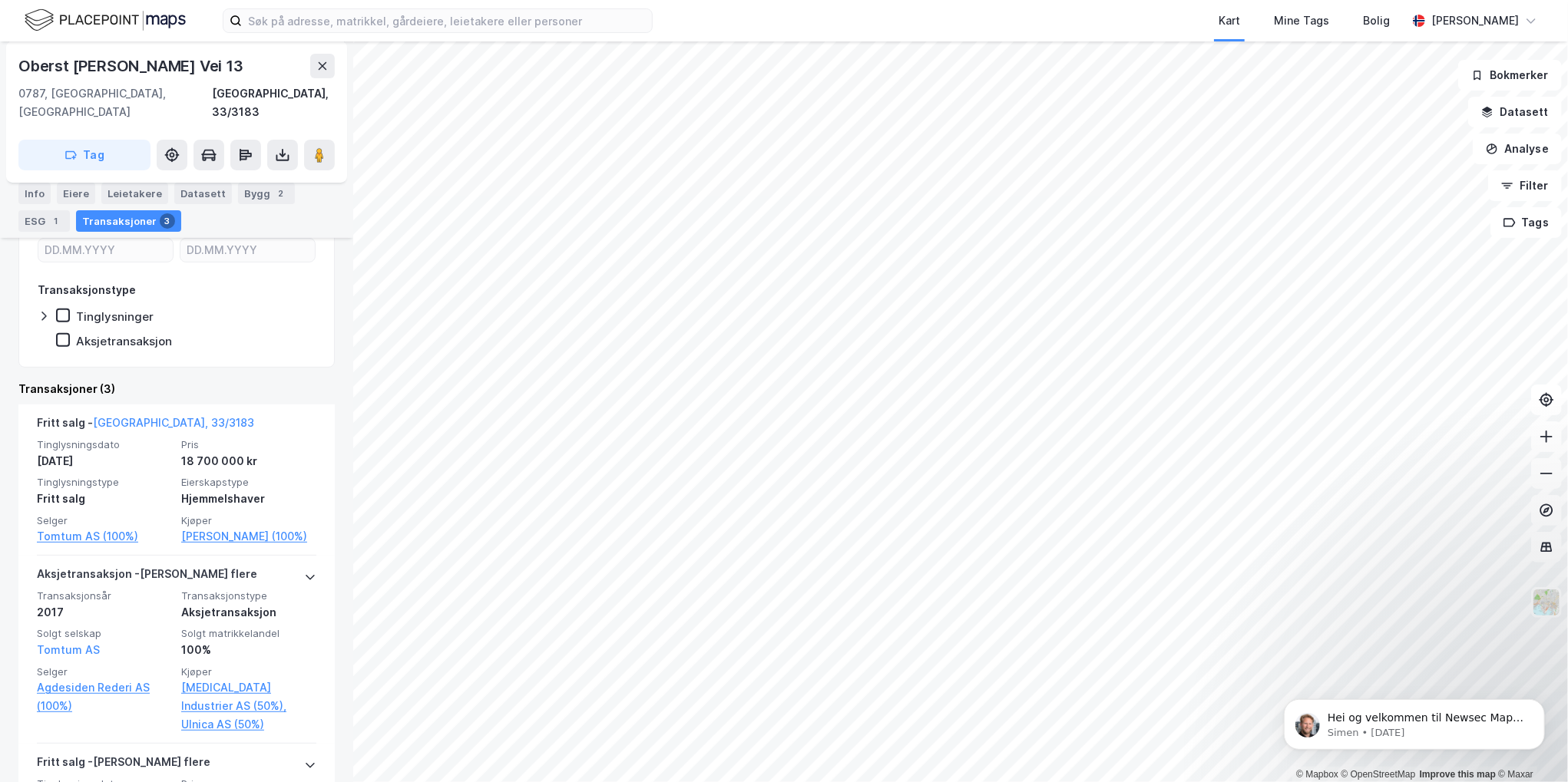
scroll to position [307, 0]
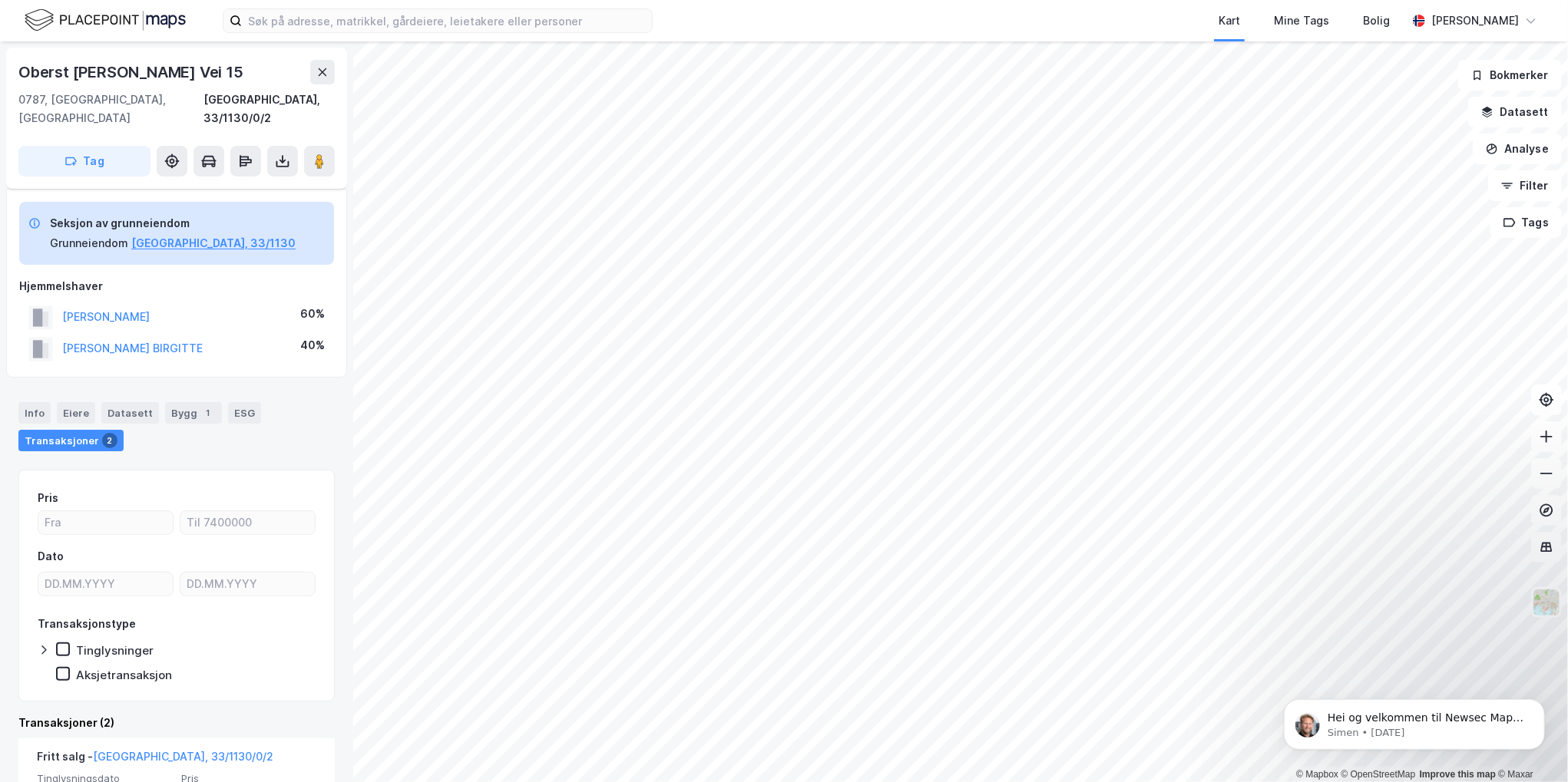
scroll to position [230, 0]
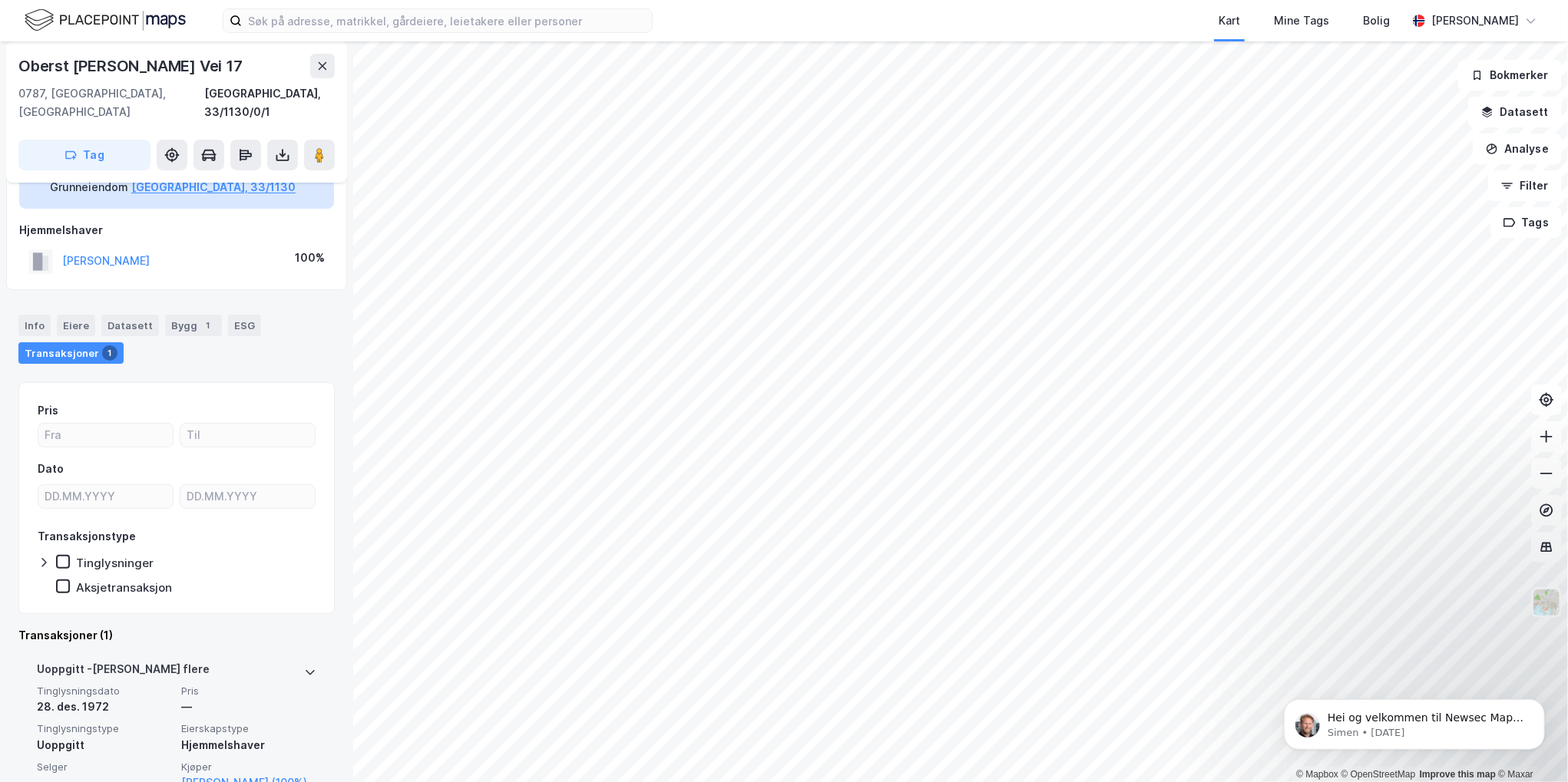
scroll to position [92, 0]
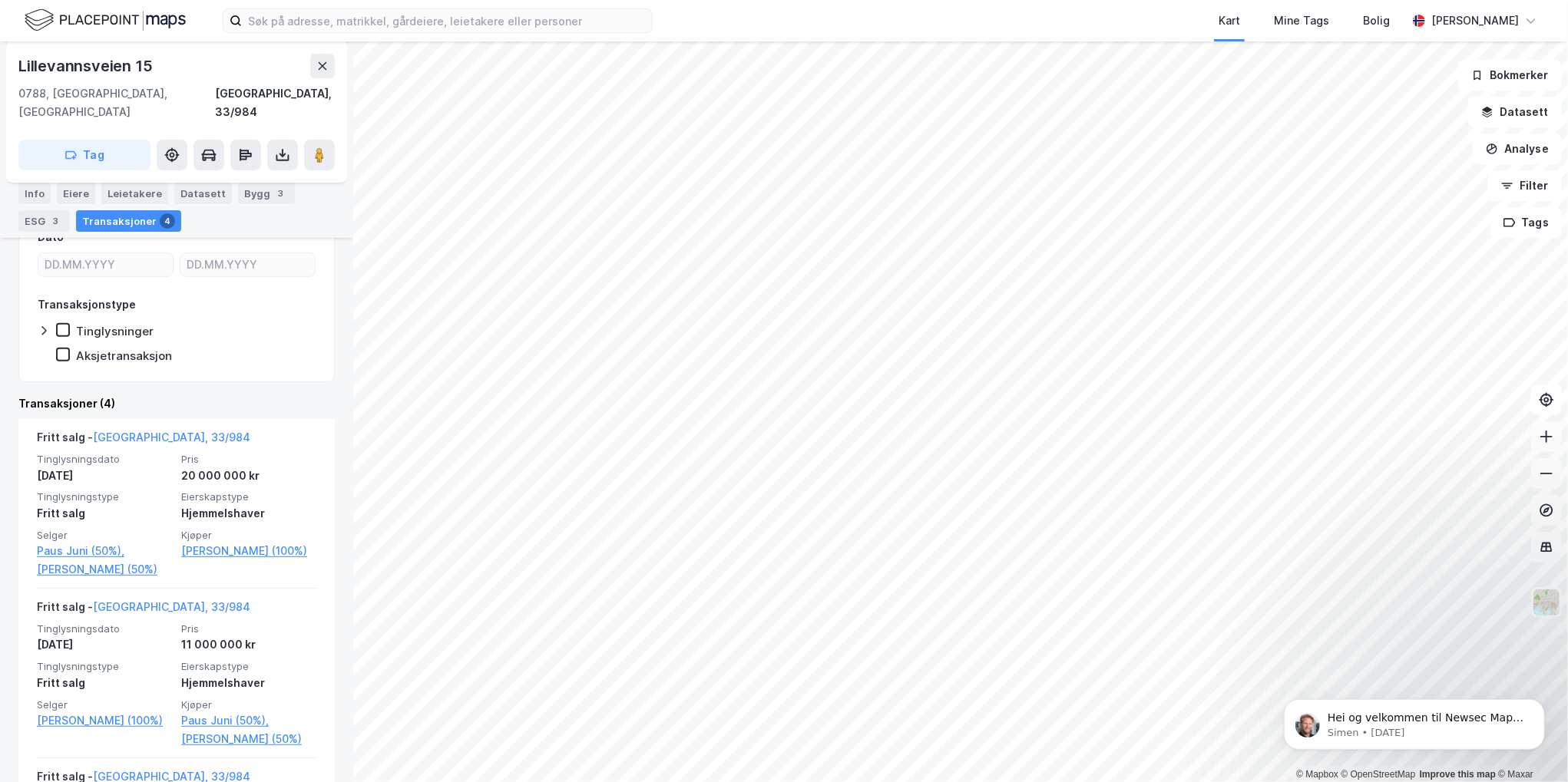
scroll to position [230, 0]
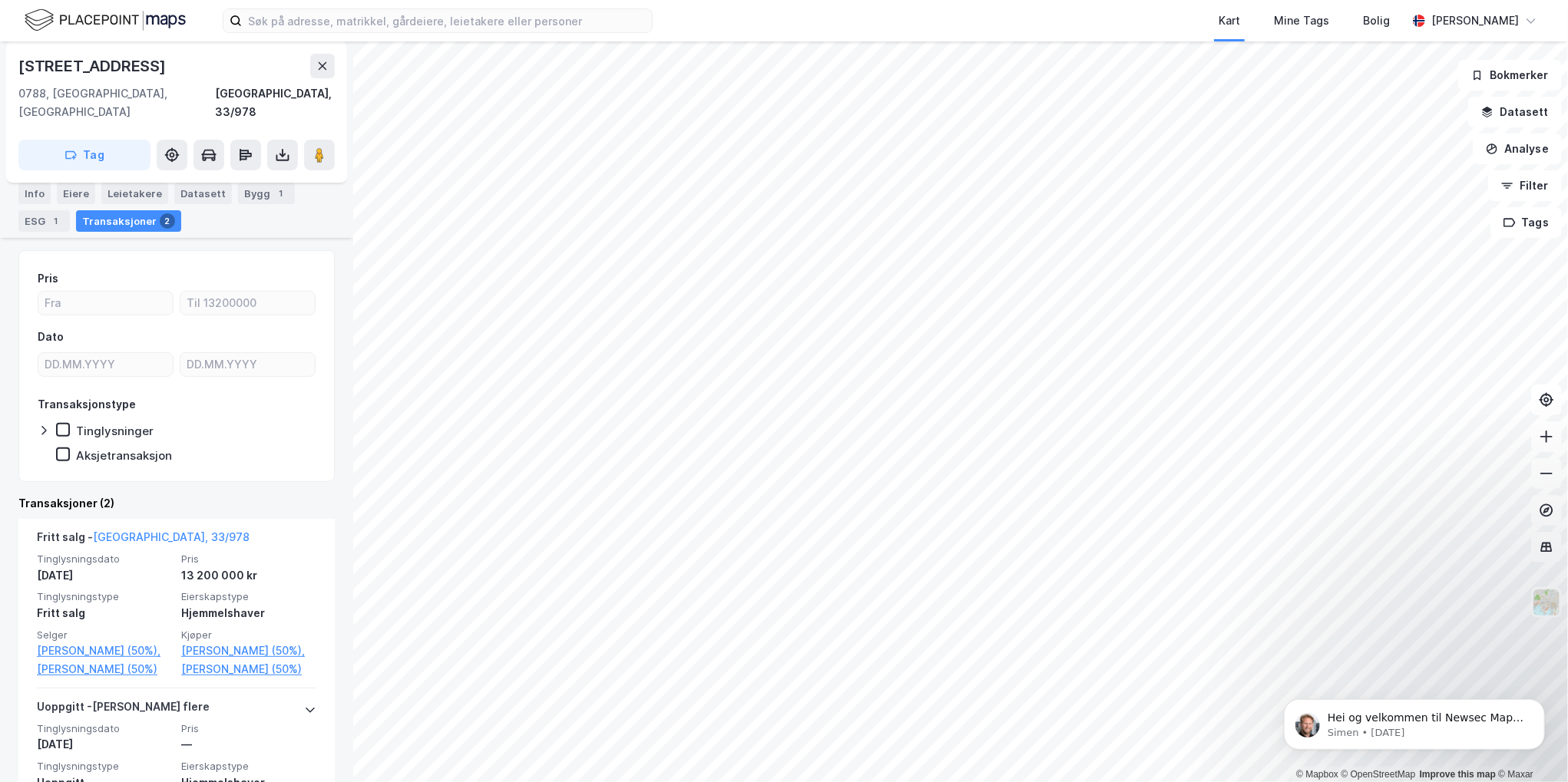
scroll to position [153, 0]
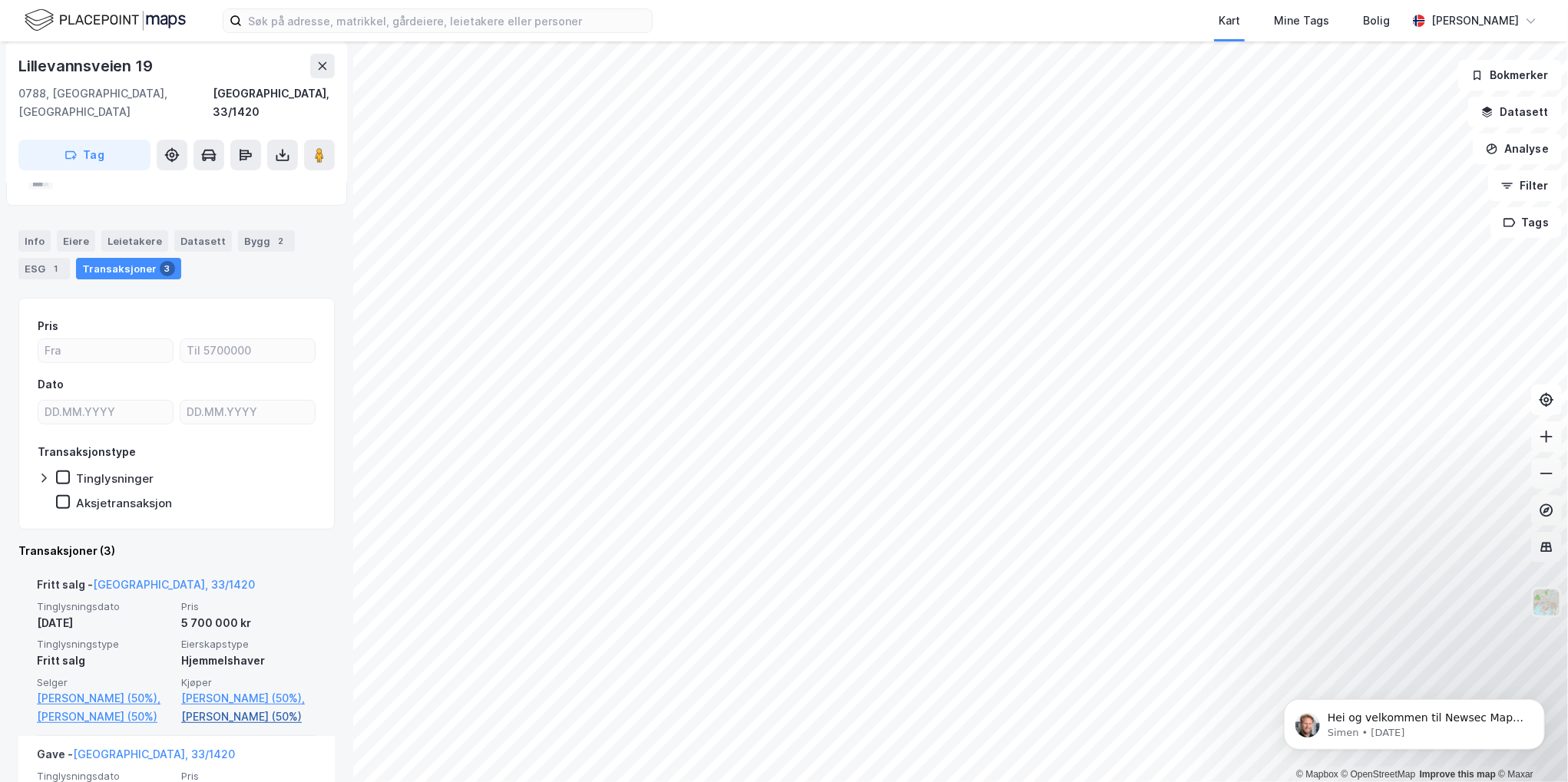
scroll to position [230, 0]
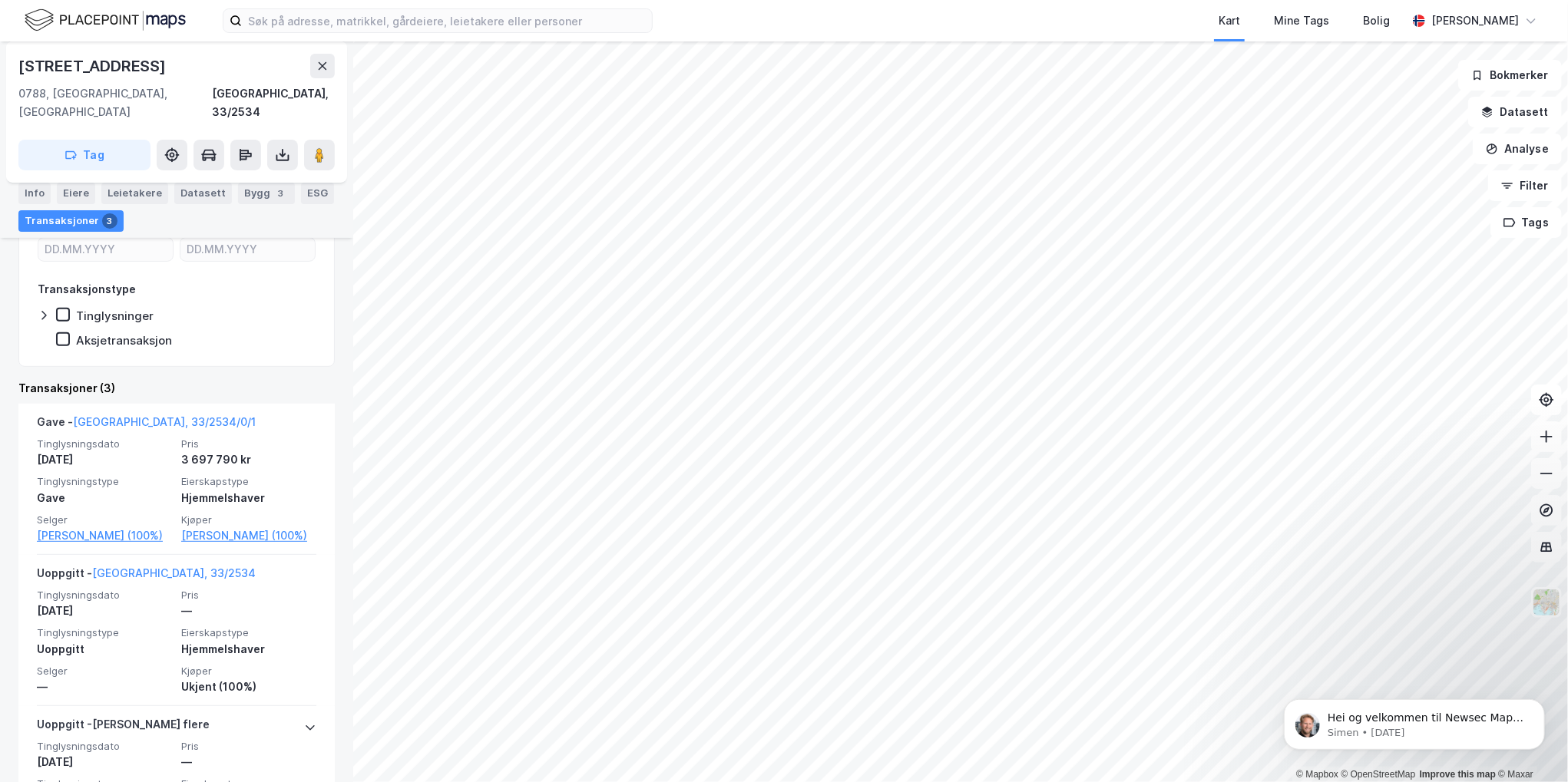
scroll to position [307, 0]
